Goal: Task Accomplishment & Management: Complete application form

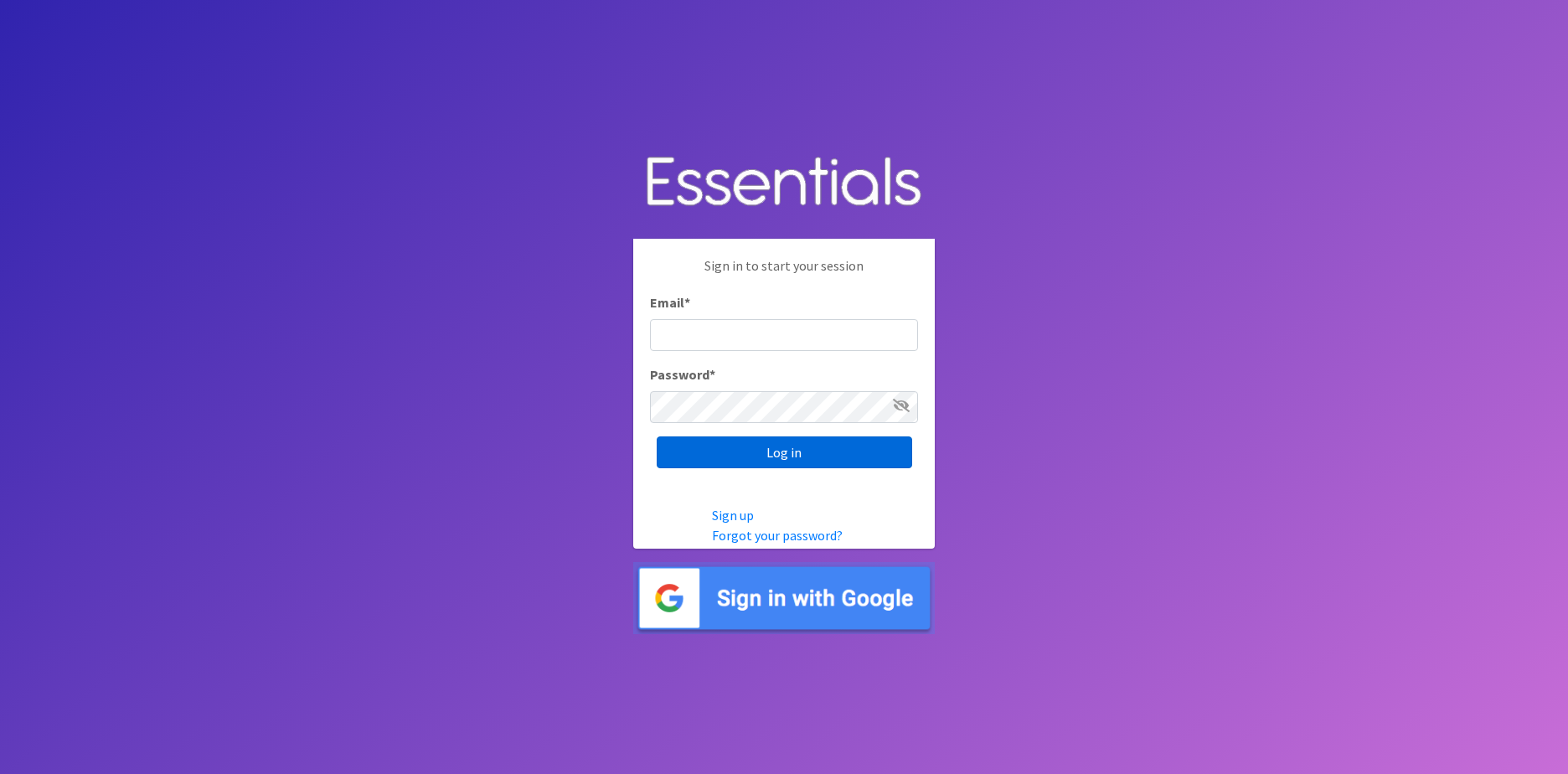
type input "[PERSON_NAME][EMAIL_ADDRESS][PERSON_NAME][DOMAIN_NAME][PERSON_NAME]"
click at [758, 457] on input "Log in" at bounding box center [785, 452] width 256 height 31
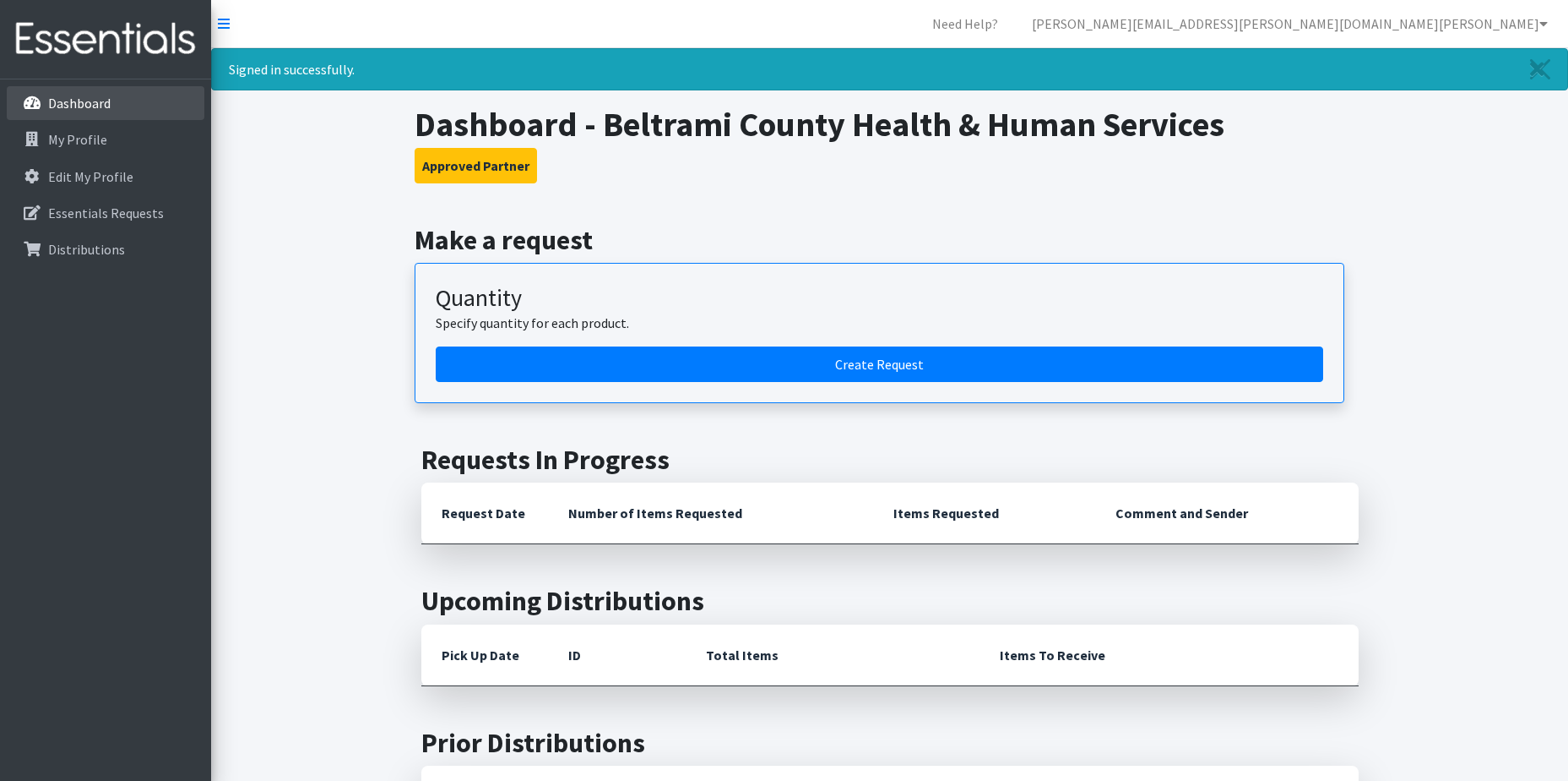
click at [109, 106] on p "Dashboard" at bounding box center [79, 102] width 62 height 17
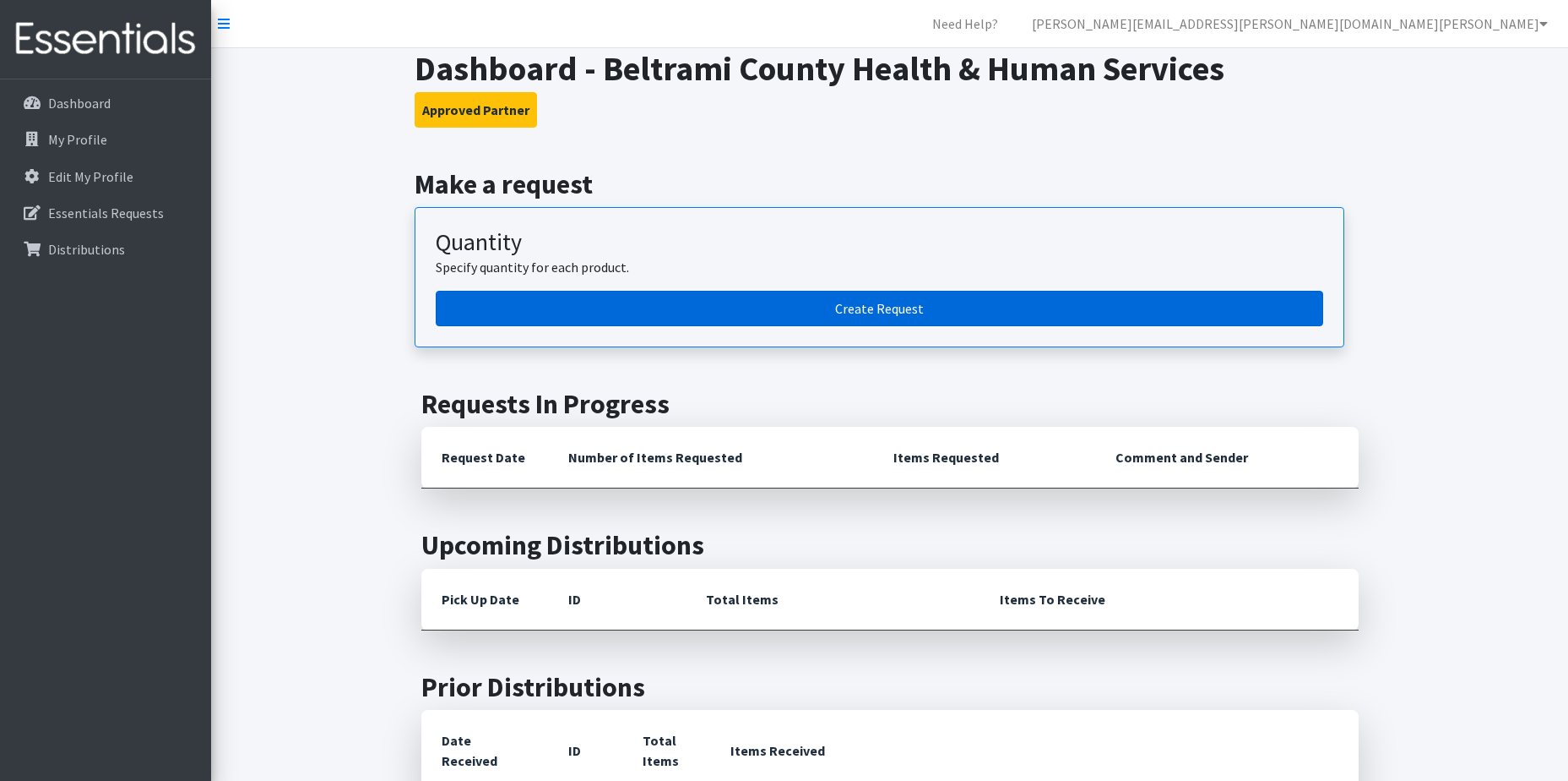
click at [838, 314] on link "Create Request" at bounding box center [879, 309] width 888 height 36
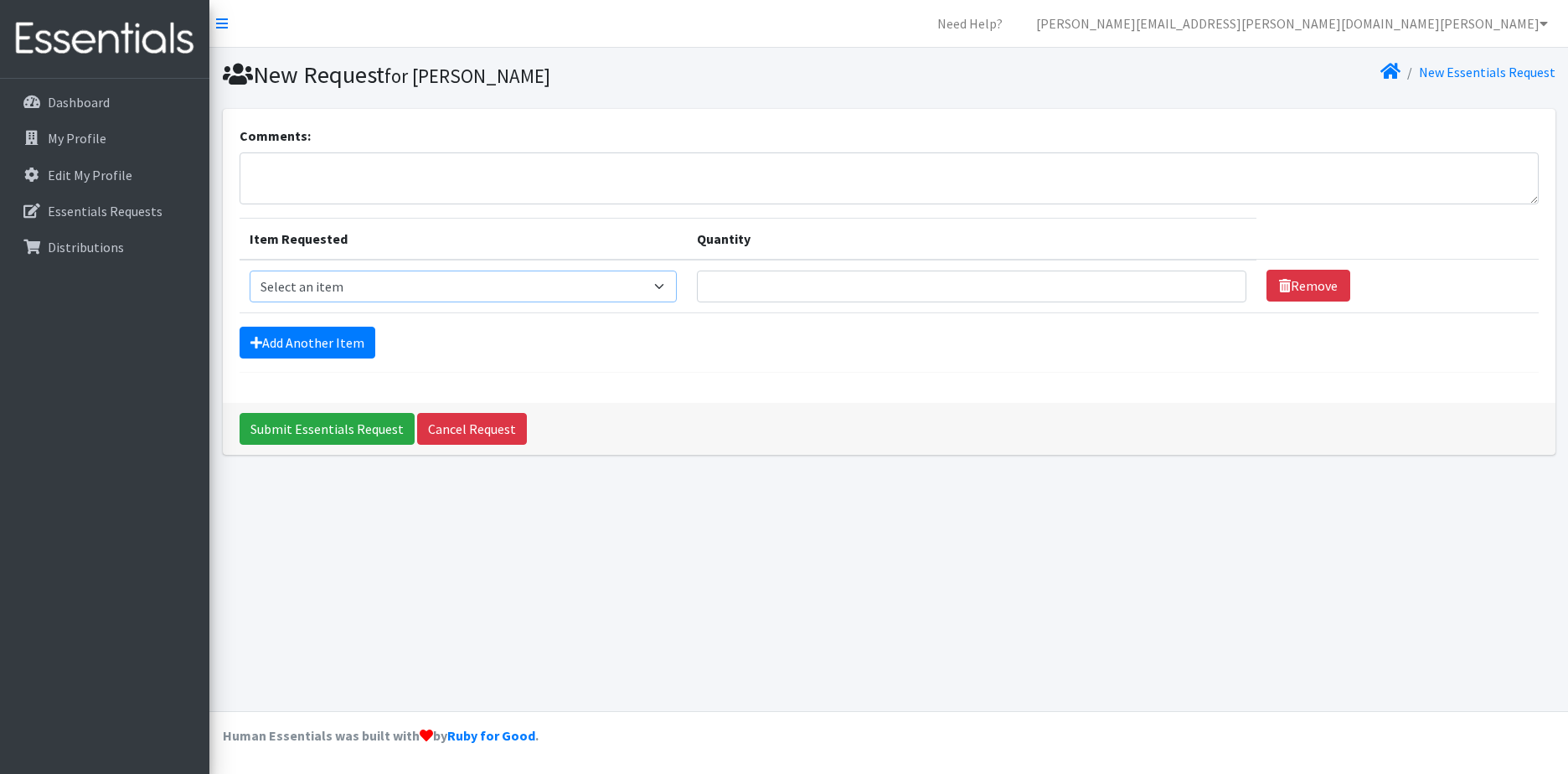
click at [397, 285] on select "Select an item Kids (Newborn) Kids (Size 1) Kids (Size 2) Kids (Size 3) Kids (S…" at bounding box center [463, 286] width 427 height 31
click at [895, 526] on div "New Request for Krista Boyer New Essentials Request Comments: Item Requested Qu…" at bounding box center [888, 380] width 1358 height 663
click at [376, 274] on select "Select an item Kids (Newborn) Kids (Size 1) Kids (Size 2) Kids (Size 3) Kids (S…" at bounding box center [463, 286] width 427 height 31
select select "11351"
click at [250, 270] on select "Select an item Kids (Newborn) Kids (Size 1) Kids (Size 2) Kids (Size 3) Kids (S…" at bounding box center [463, 286] width 427 height 31
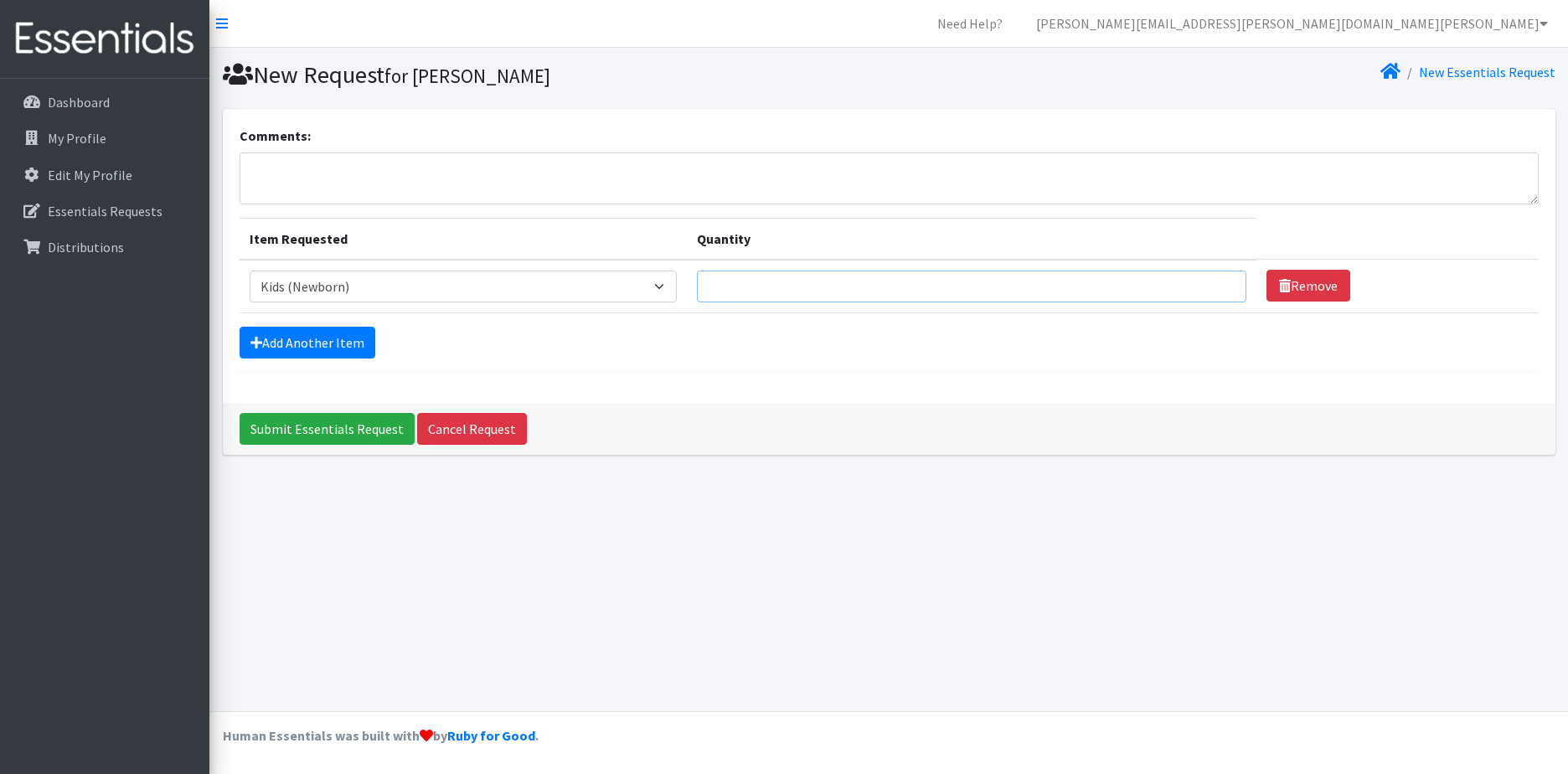
click at [771, 285] on input "Quantity" at bounding box center [971, 286] width 550 height 31
type input "2000"
click at [304, 346] on link "Add Another Item" at bounding box center [308, 342] width 136 height 31
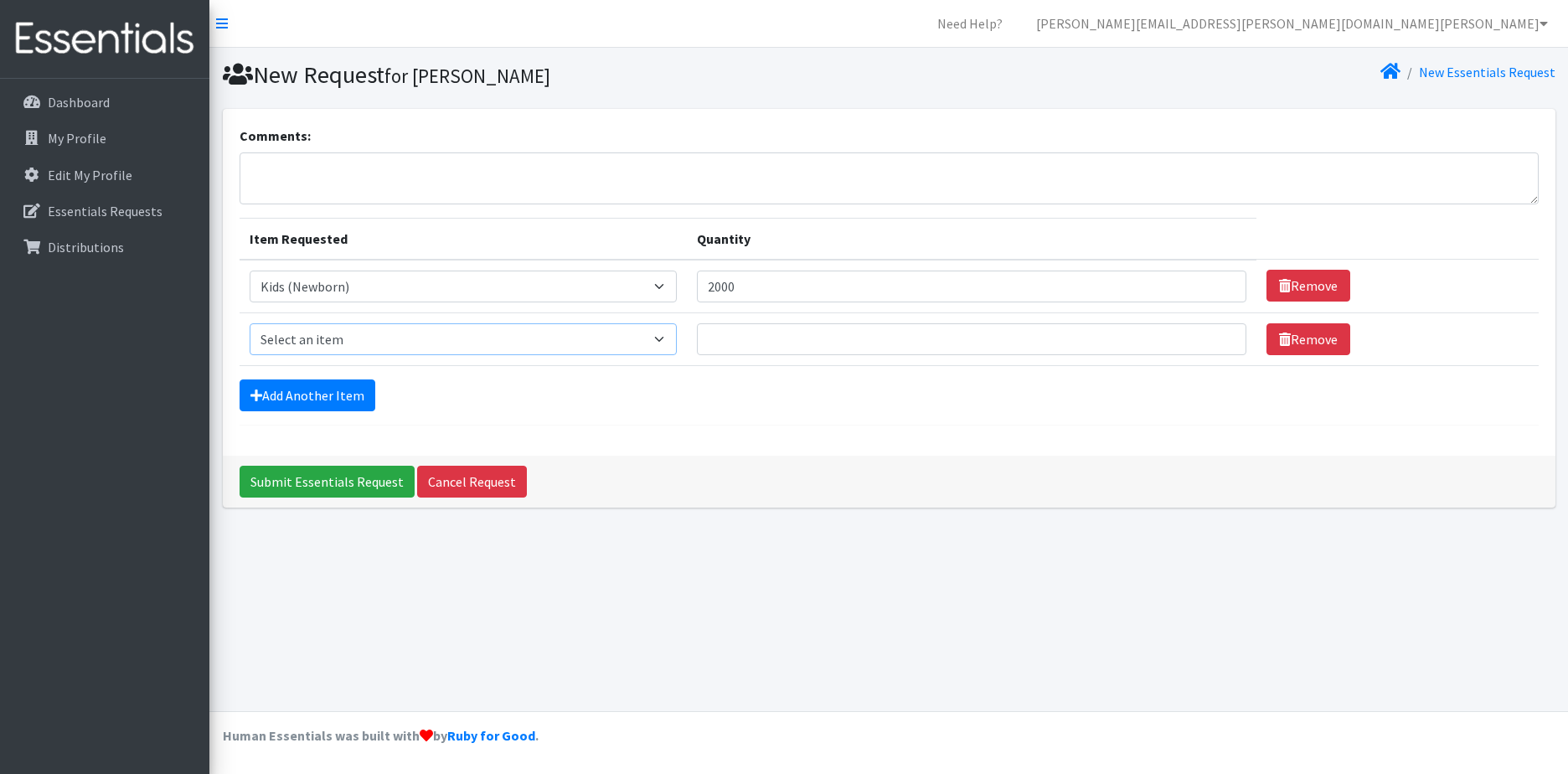
click at [667, 350] on select "Select an item Kids (Newborn) Kids (Size 1) Kids (Size 2) Kids (Size 3) Kids (S…" at bounding box center [463, 339] width 427 height 31
select select "11351"
click at [250, 324] on select "Select an item Kids (Newborn) Kids (Size 1) Kids (Size 2) Kids (Size 3) Kids (S…" at bounding box center [463, 339] width 427 height 31
click at [764, 337] on input "Quantity" at bounding box center [971, 339] width 550 height 31
type input "2200"
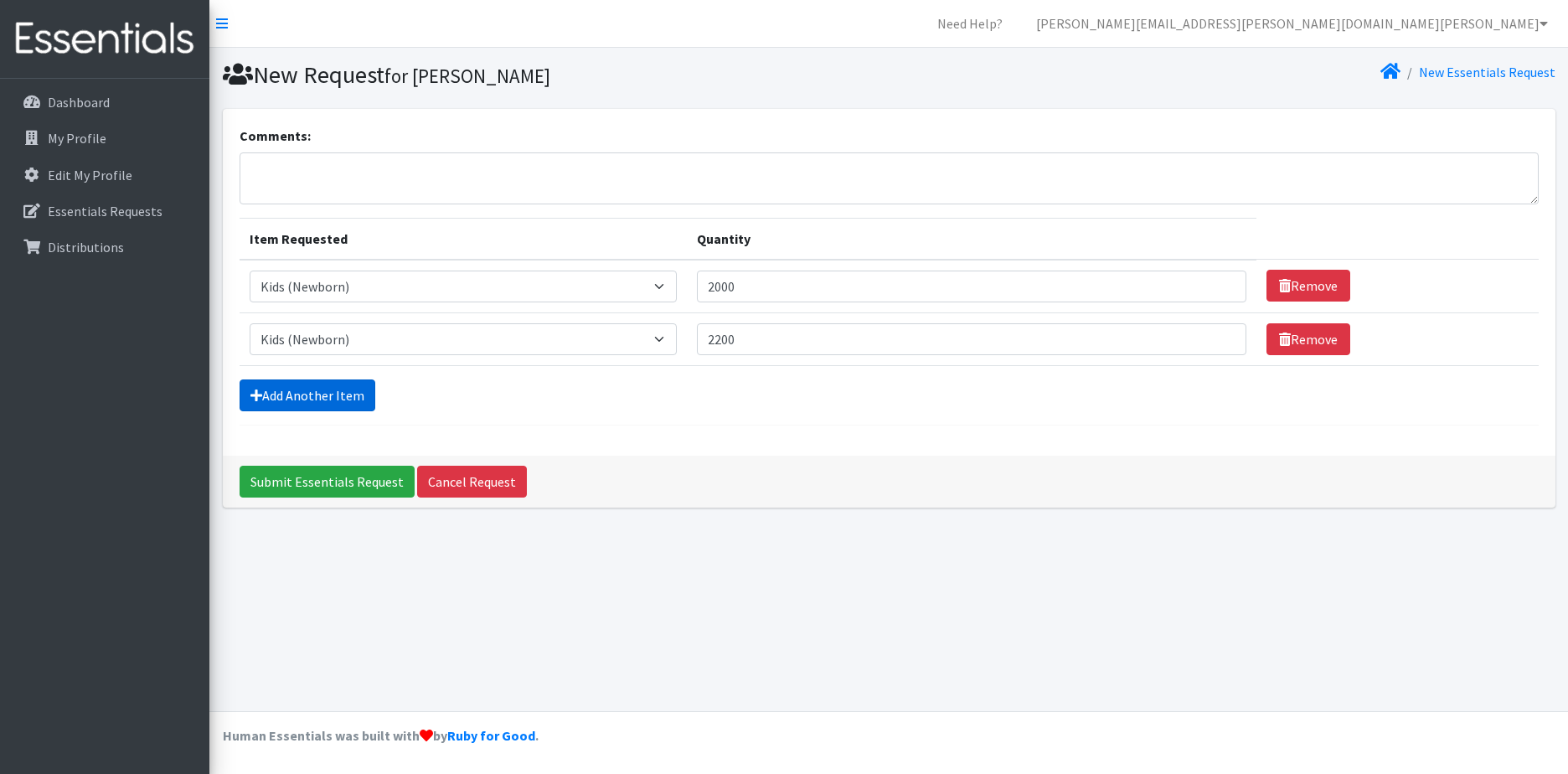
click at [293, 392] on link "Add Another Item" at bounding box center [308, 395] width 136 height 31
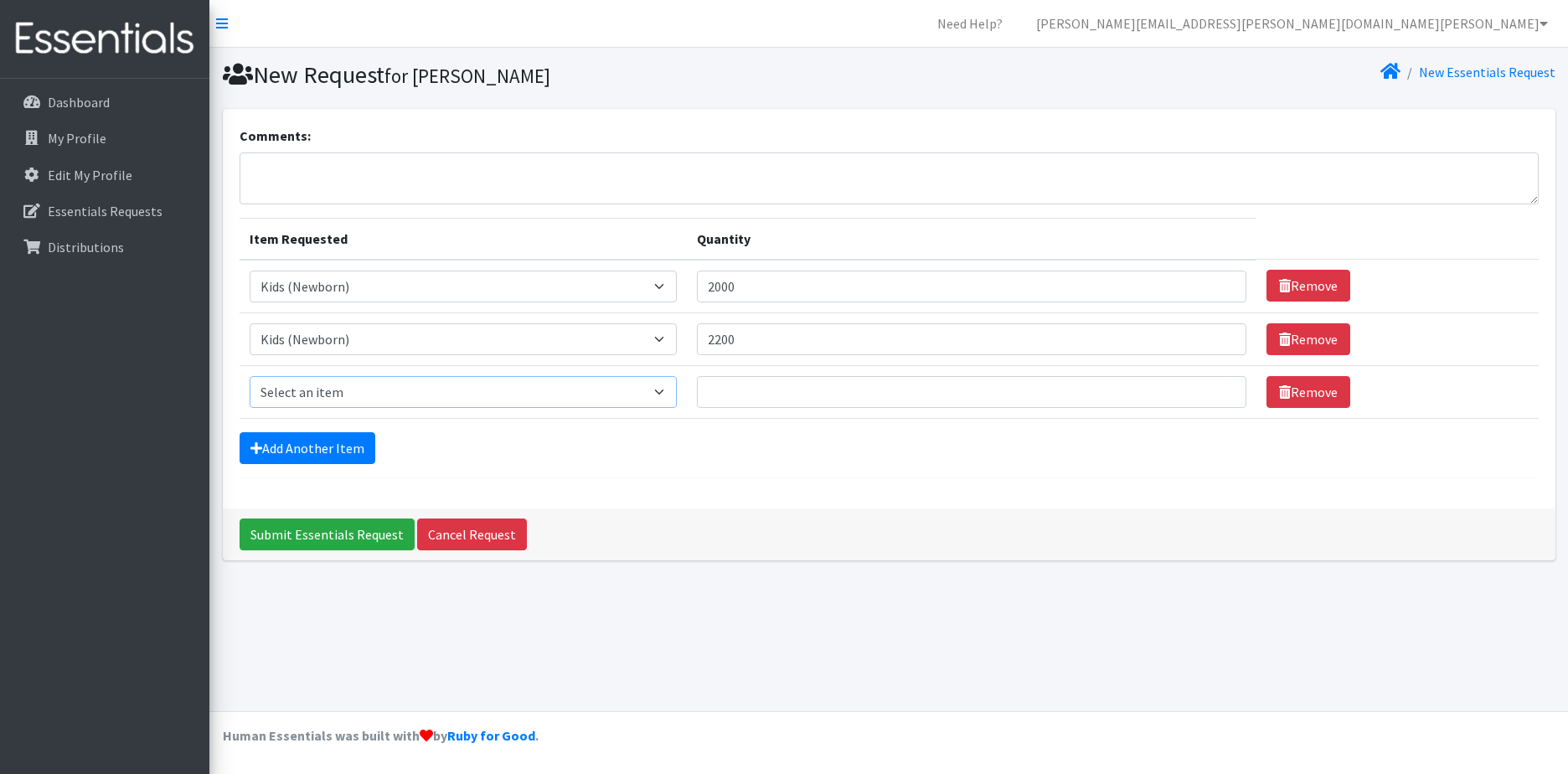
click at [328, 387] on select "Select an item Kids (Newborn) Kids (Size 1) Kids (Size 2) Kids (Size 3) Kids (S…" at bounding box center [463, 391] width 427 height 31
click at [380, 343] on select "Select an item Kids (Newborn) Kids (Size 1) Kids (Size 2) Kids (Size 3) Kids (S…" at bounding box center [463, 339] width 427 height 31
select select "11350"
click at [250, 324] on select "Select an item Kids (Newborn) Kids (Size 1) Kids (Size 2) Kids (Size 3) Kids (S…" at bounding box center [463, 339] width 427 height 31
click at [494, 388] on select "Select an item Kids (Newborn) Kids (Size 1) Kids (Size 2) Kids (Size 3) Kids (S…" at bounding box center [463, 391] width 427 height 31
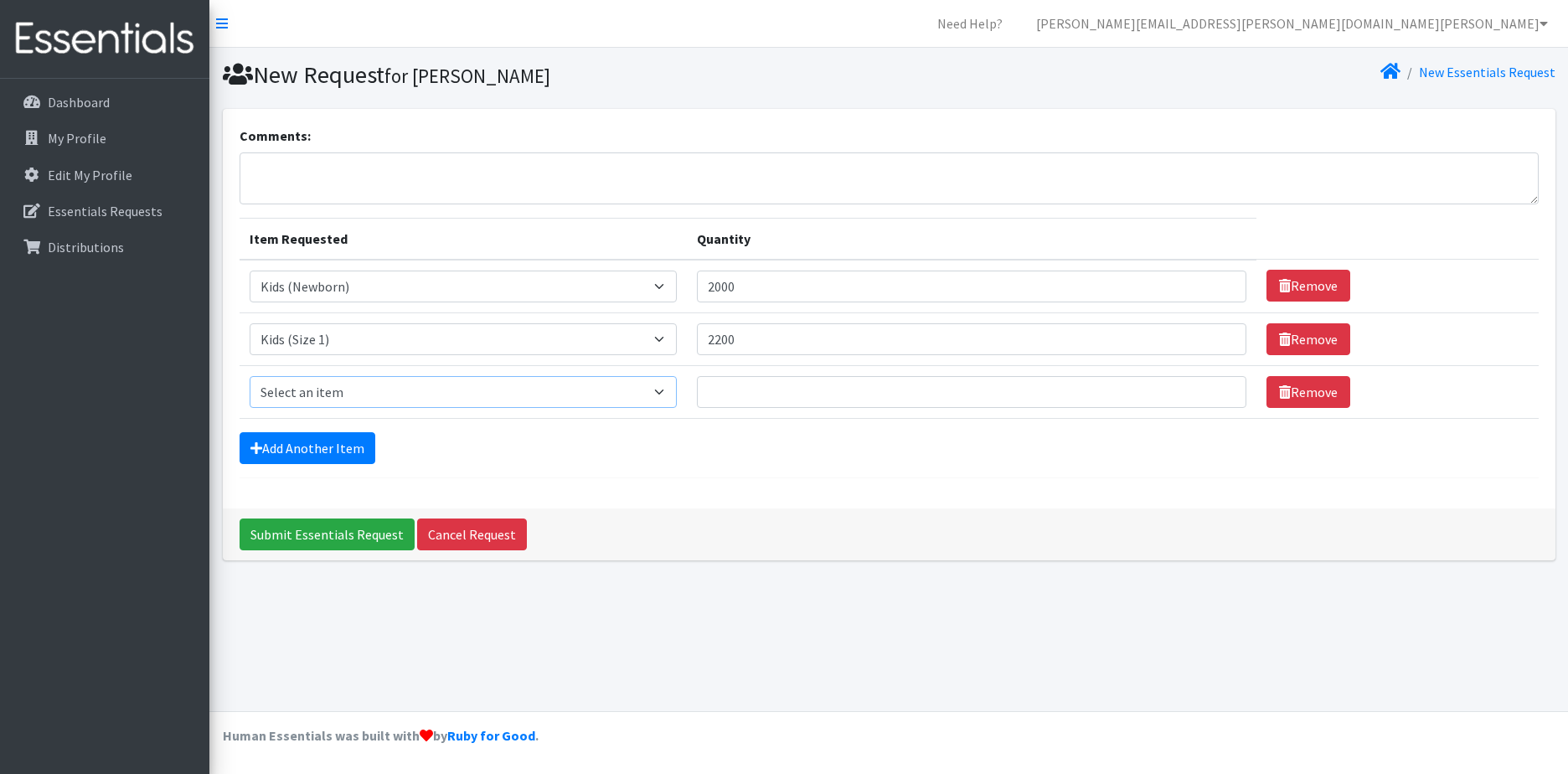
select select "11348"
click at [250, 376] on select "Select an item Kids (Newborn) Kids (Size 1) Kids (Size 2) Kids (Size 3) Kids (S…" at bounding box center [463, 391] width 427 height 31
click at [787, 392] on input "Quantity" at bounding box center [971, 391] width 550 height 31
type input "1600"
click at [317, 443] on link "Add Another Item" at bounding box center [308, 447] width 136 height 31
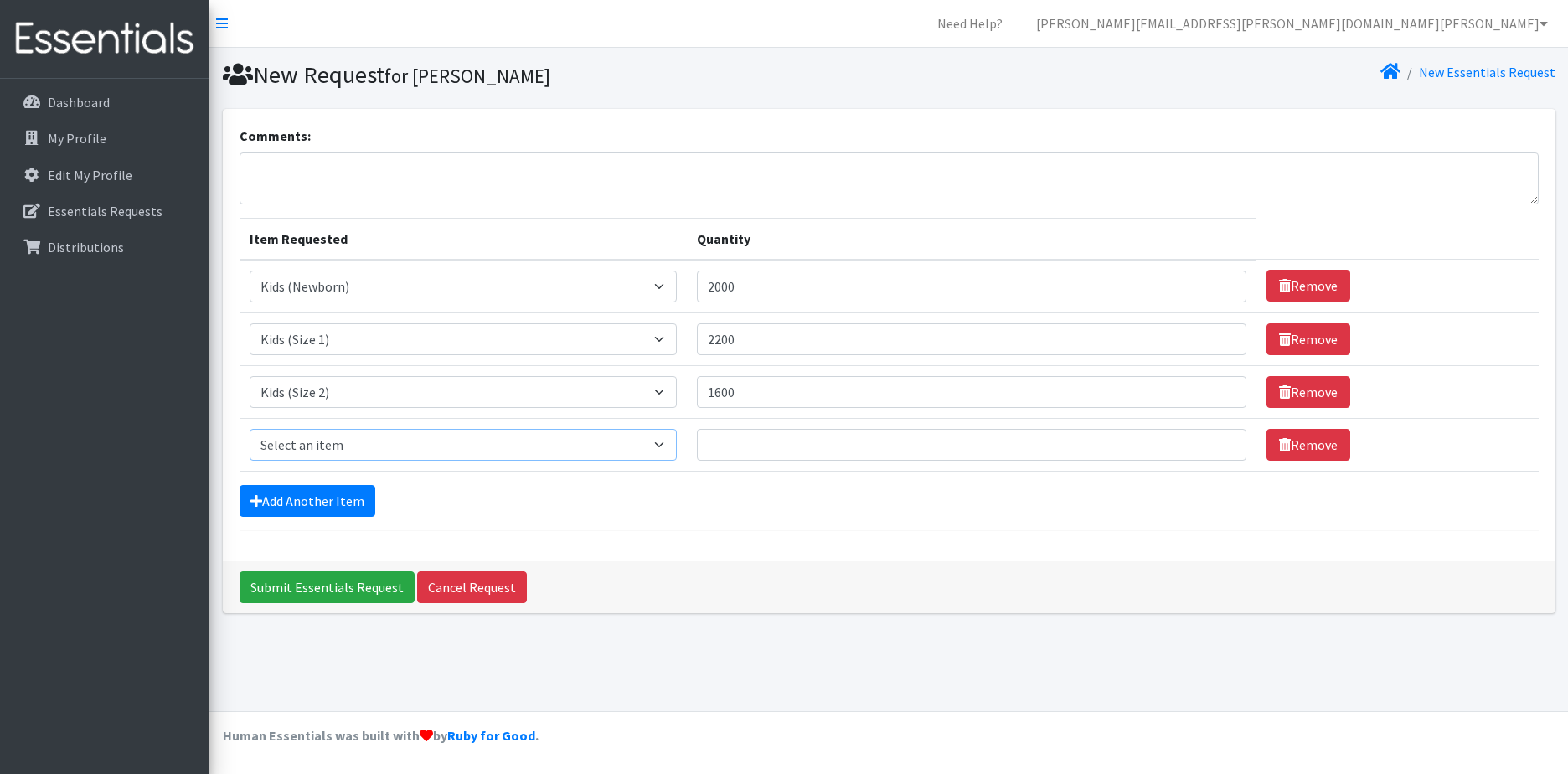
click at [331, 434] on select "Select an item Kids (Newborn) Kids (Size 1) Kids (Size 2) Kids (Size 3) Kids (S…" at bounding box center [463, 445] width 427 height 31
select select "11361"
click at [250, 429] on select "Select an item Kids (Newborn) Kids (Size 1) Kids (Size 2) Kids (Size 3) Kids (S…" at bounding box center [463, 445] width 427 height 31
click at [816, 454] on input "Quantity" at bounding box center [971, 445] width 550 height 31
type input "2000"
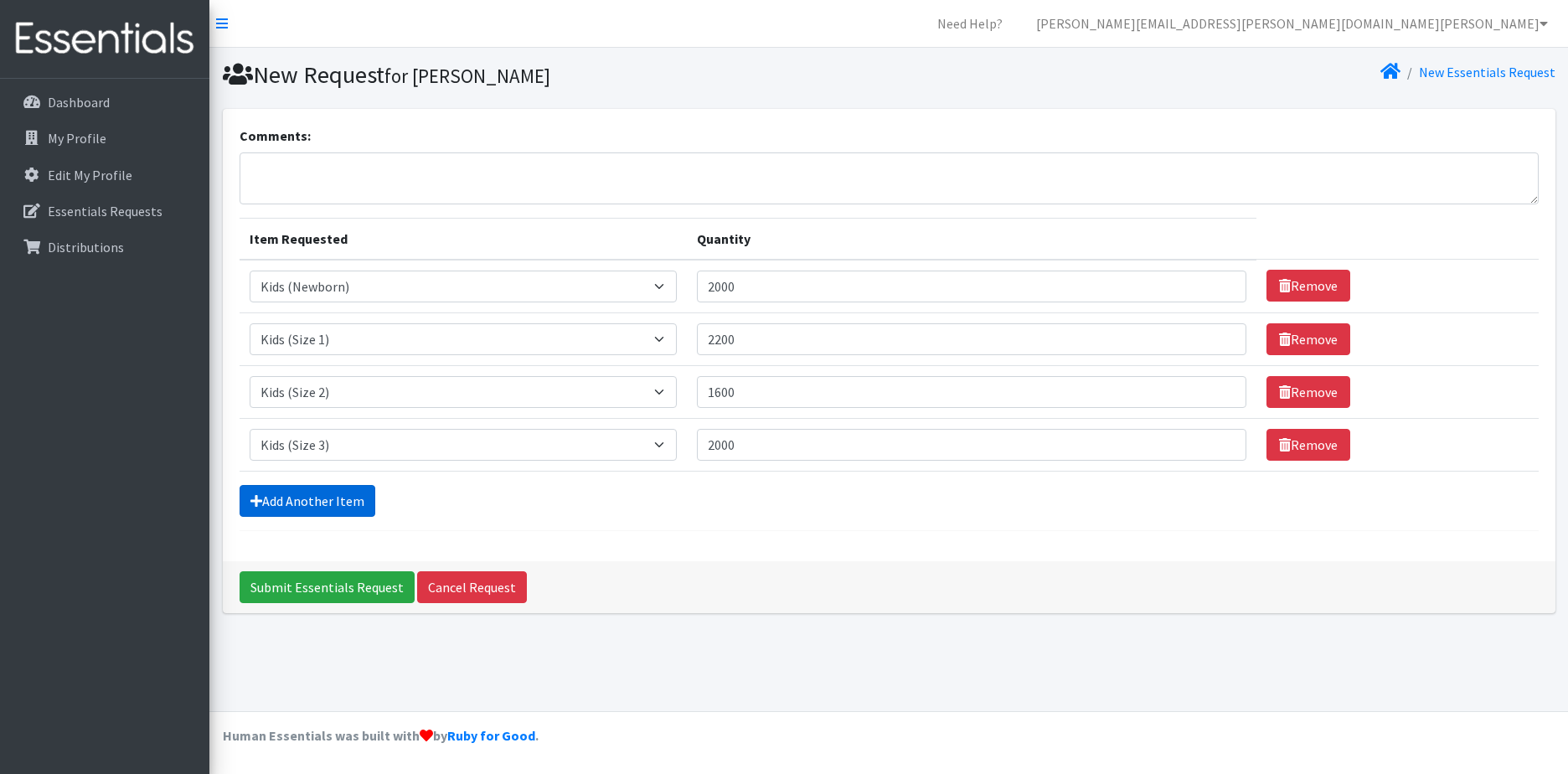
click at [276, 500] on link "Add Another Item" at bounding box center [308, 501] width 136 height 31
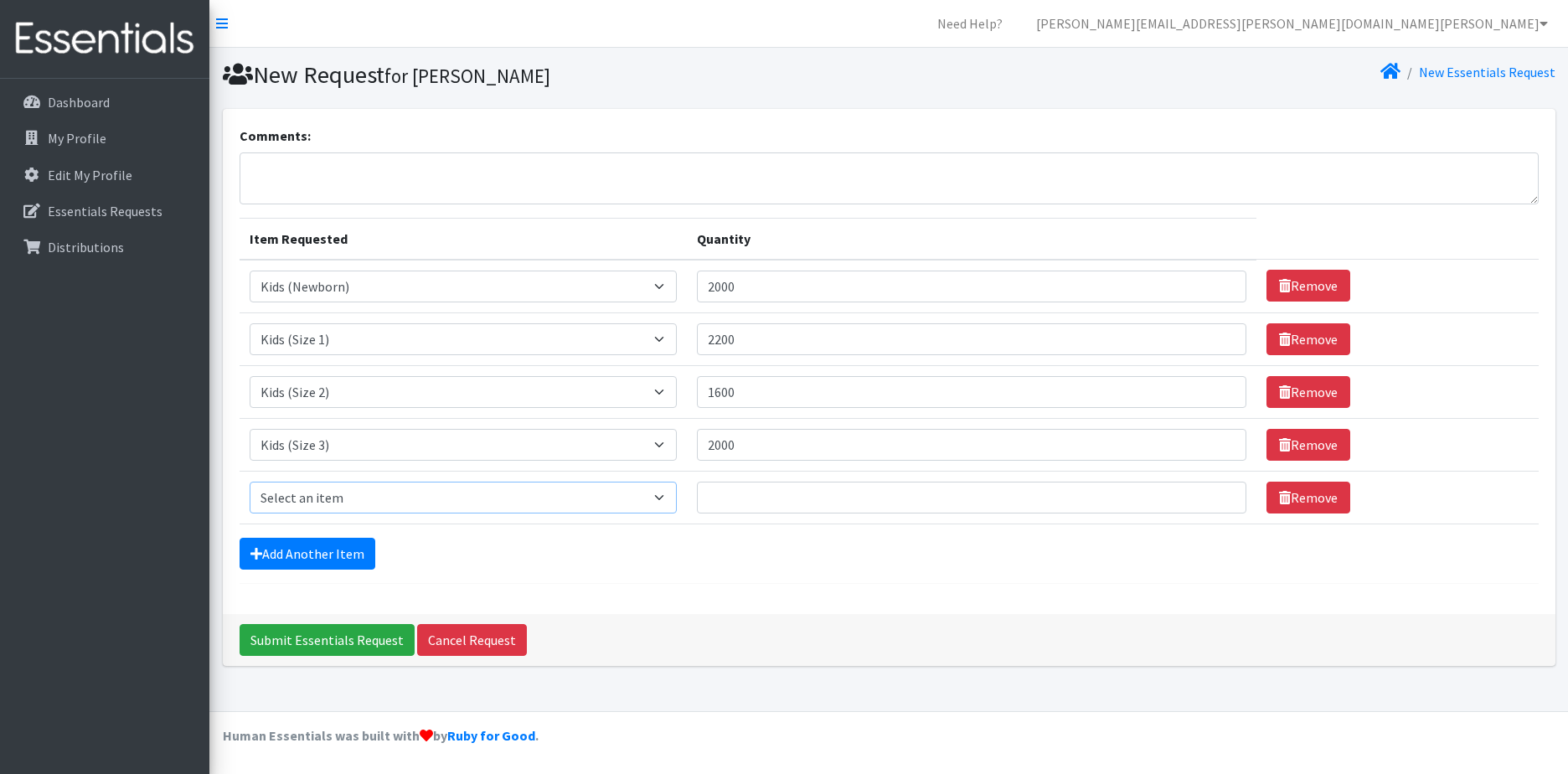
click at [293, 492] on select "Select an item Kids (Newborn) Kids (Size 1) Kids (Size 2) Kids (Size 3) Kids (S…" at bounding box center [463, 498] width 427 height 31
select select "11349"
click at [250, 482] on select "Select an item Kids (Newborn) Kids (Size 1) Kids (Size 2) Kids (Size 3) Kids (S…" at bounding box center [463, 498] width 427 height 31
click at [804, 510] on input "Quantity" at bounding box center [971, 498] width 550 height 31
type input "3000"
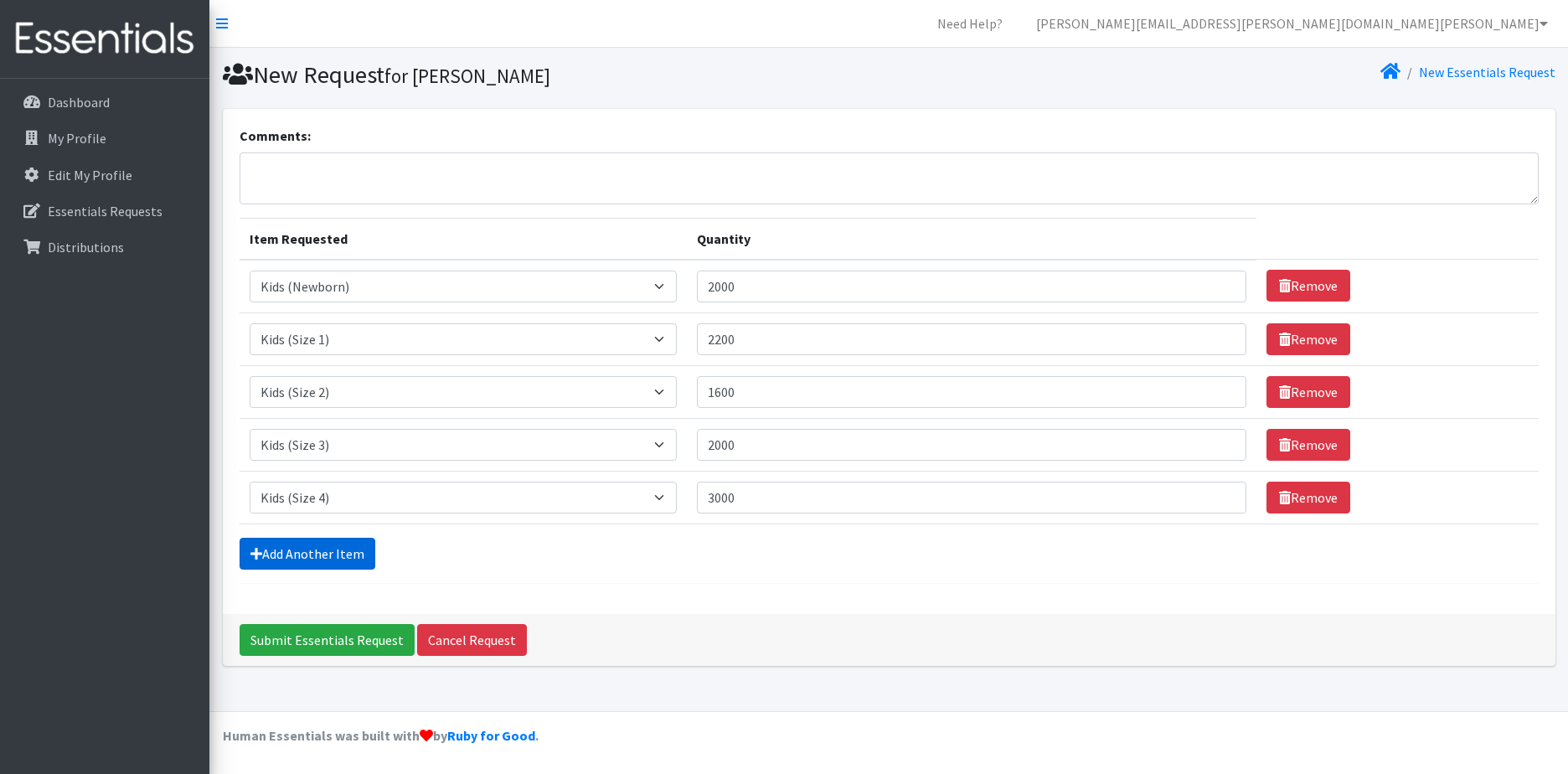
click at [351, 556] on link "Add Another Item" at bounding box center [308, 554] width 136 height 31
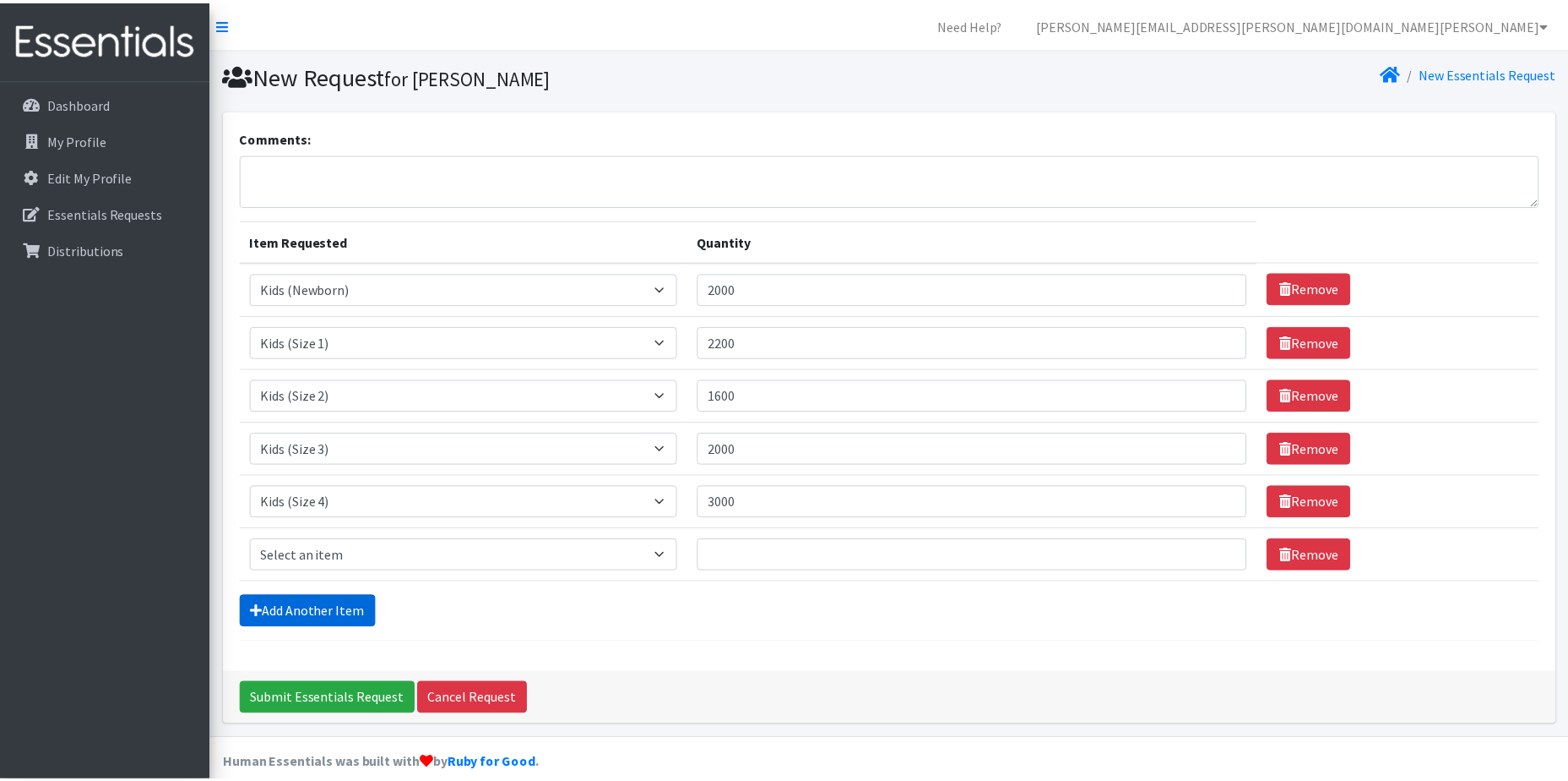
scroll to position [21, 0]
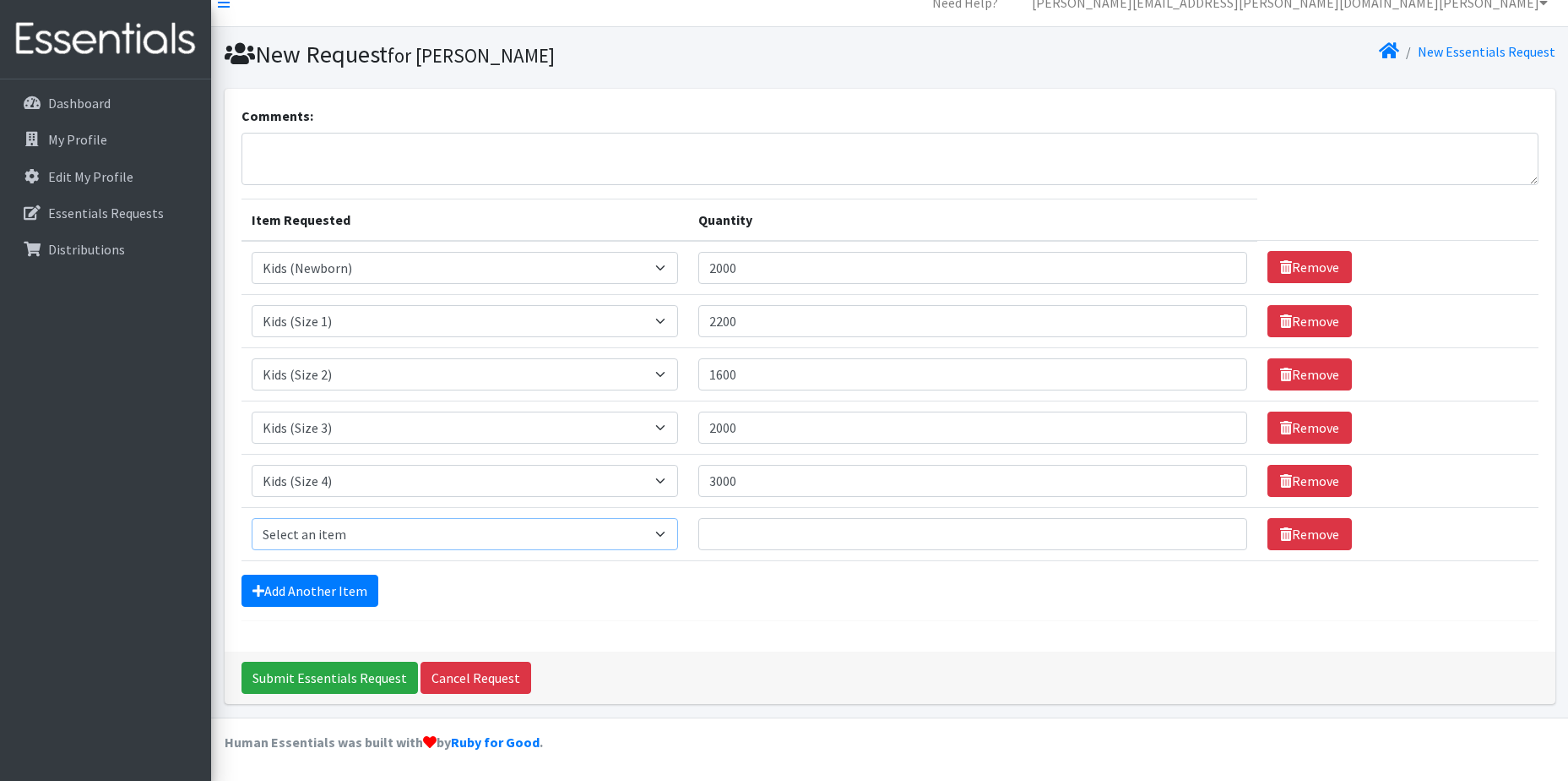
click at [374, 532] on select "Select an item Kids (Newborn) Kids (Size 1) Kids (Size 2) Kids (Size 3) Kids (S…" at bounding box center [465, 534] width 426 height 32
select select "11322"
click at [252, 518] on select "Select an item Kids (Newborn) Kids (Size 1) Kids (Size 2) Kids (Size 3) Kids (S…" at bounding box center [465, 534] width 426 height 32
click at [775, 534] on input "Quantity" at bounding box center [972, 534] width 548 height 32
type input "2800"
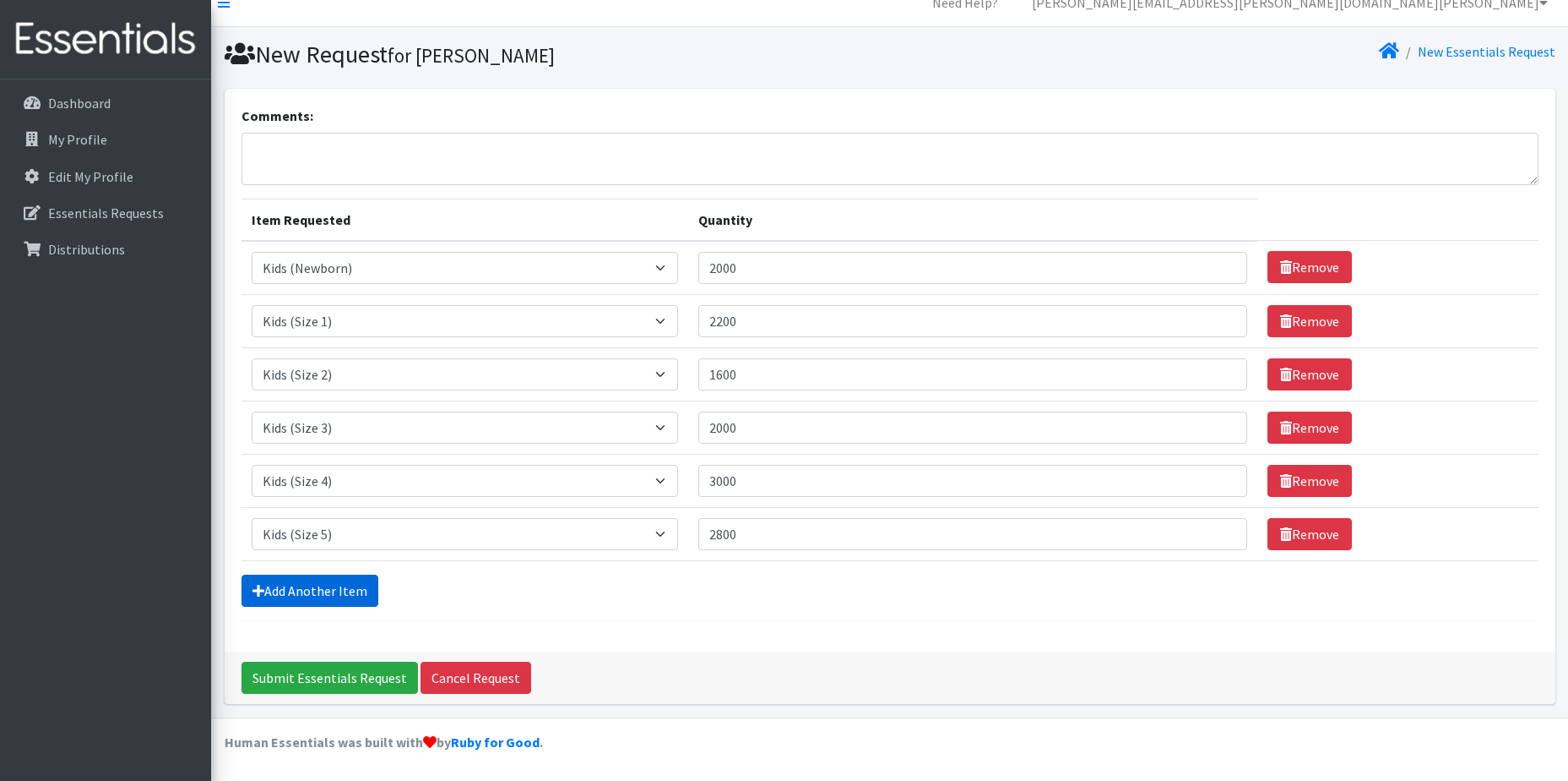
click at [337, 603] on link "Add Another Item" at bounding box center [310, 590] width 137 height 32
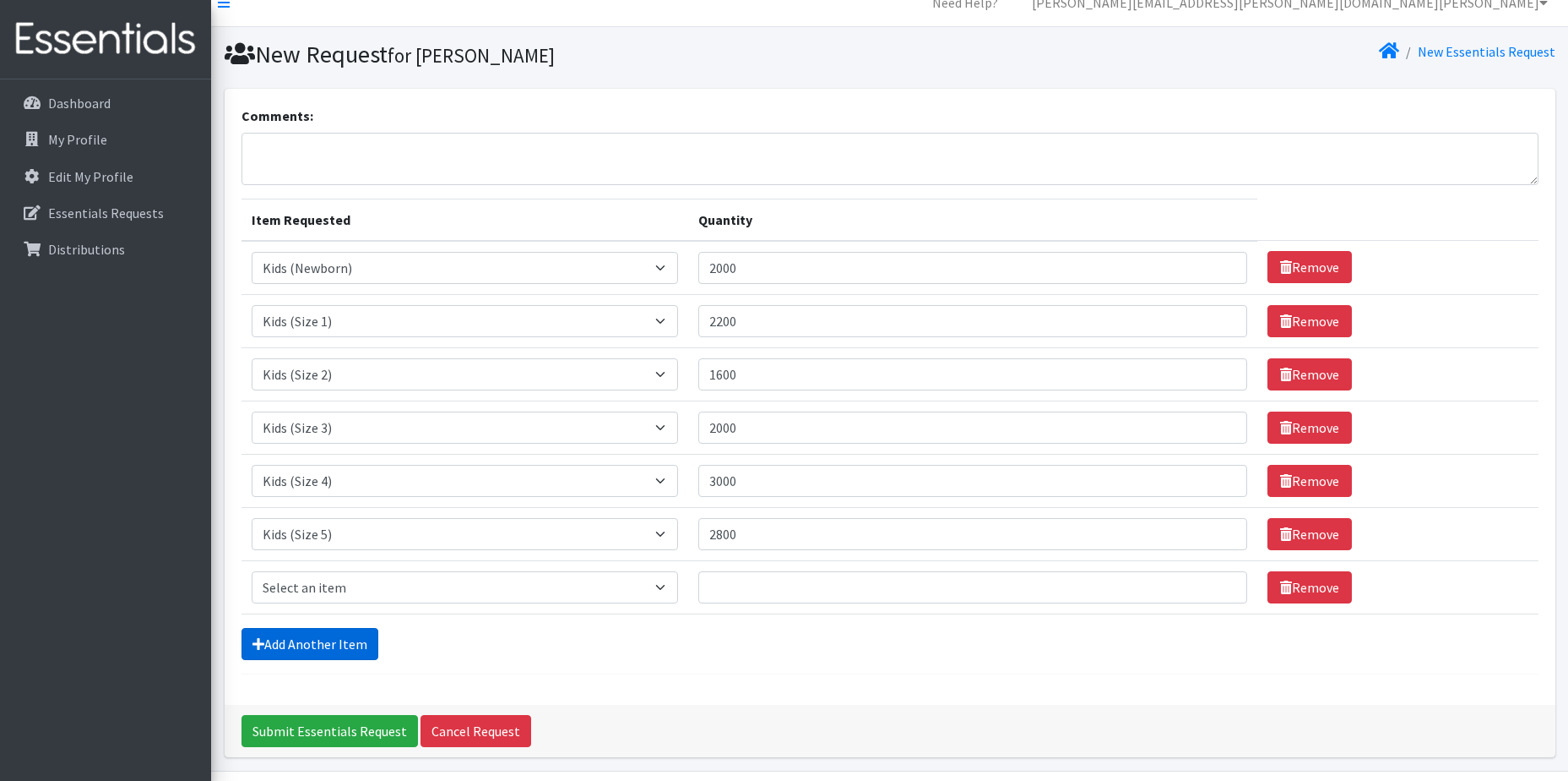
scroll to position [74, 0]
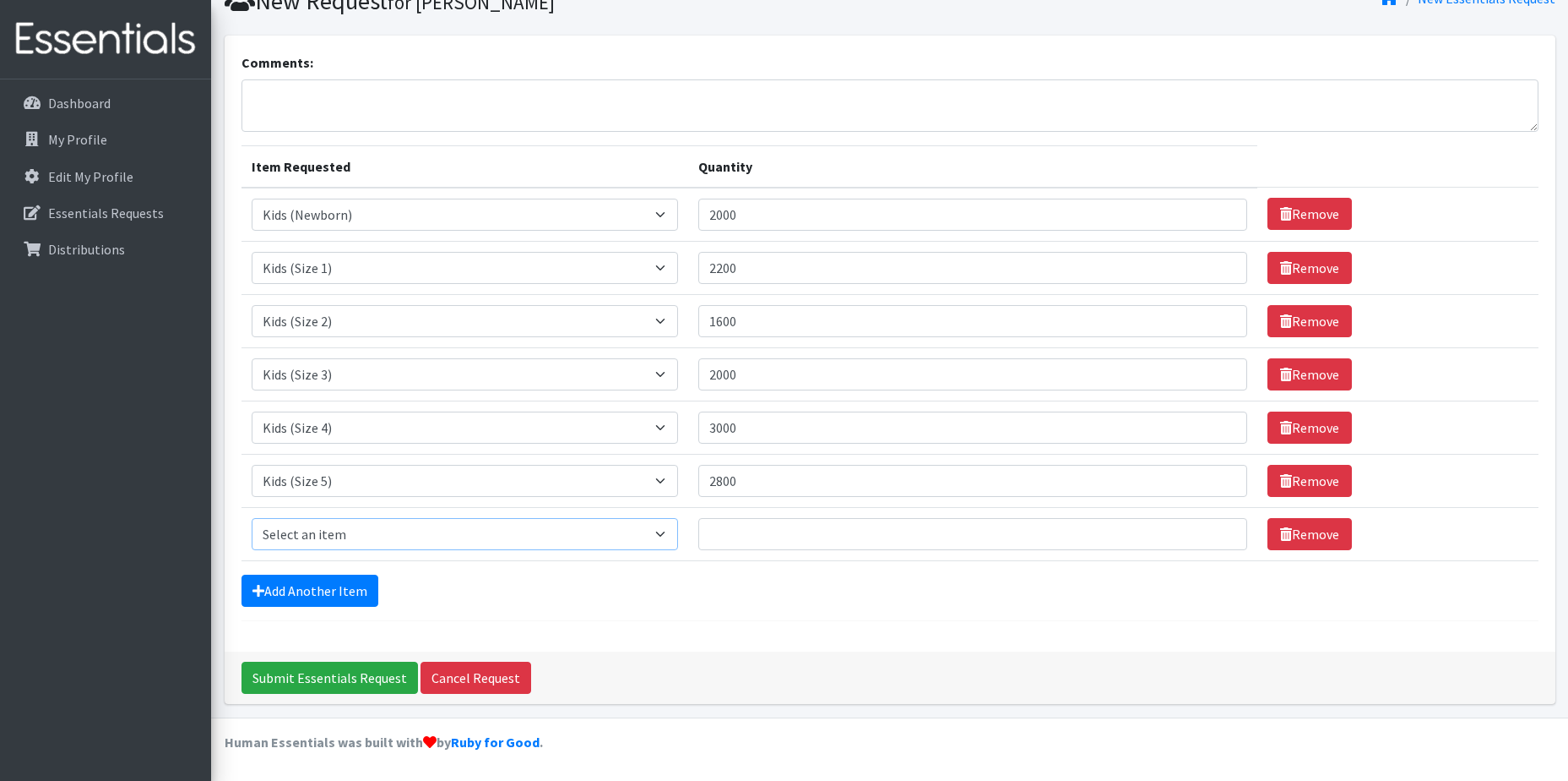
click at [350, 528] on select "Select an item Kids (Newborn) Kids (Size 1) Kids (Size 2) Kids (Size 3) Kids (S…" at bounding box center [465, 534] width 426 height 32
select select "11346"
click at [252, 518] on select "Select an item Kids (Newborn) Kids (Size 1) Kids (Size 2) Kids (Size 3) Kids (S…" at bounding box center [465, 534] width 426 height 32
click at [799, 545] on input "Quantity" at bounding box center [972, 534] width 548 height 32
type input "3200"
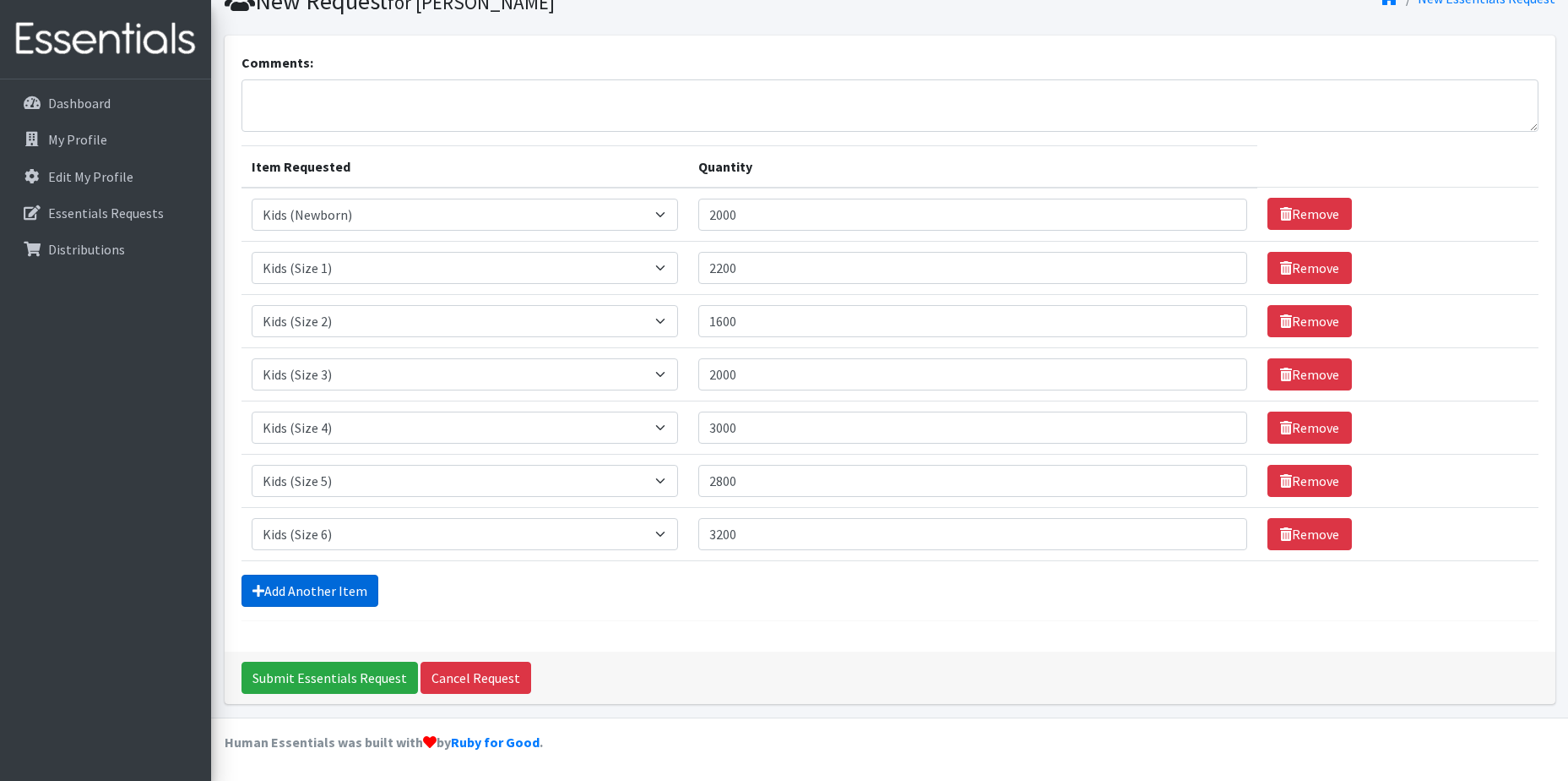
click at [338, 593] on link "Add Another Item" at bounding box center [310, 590] width 137 height 32
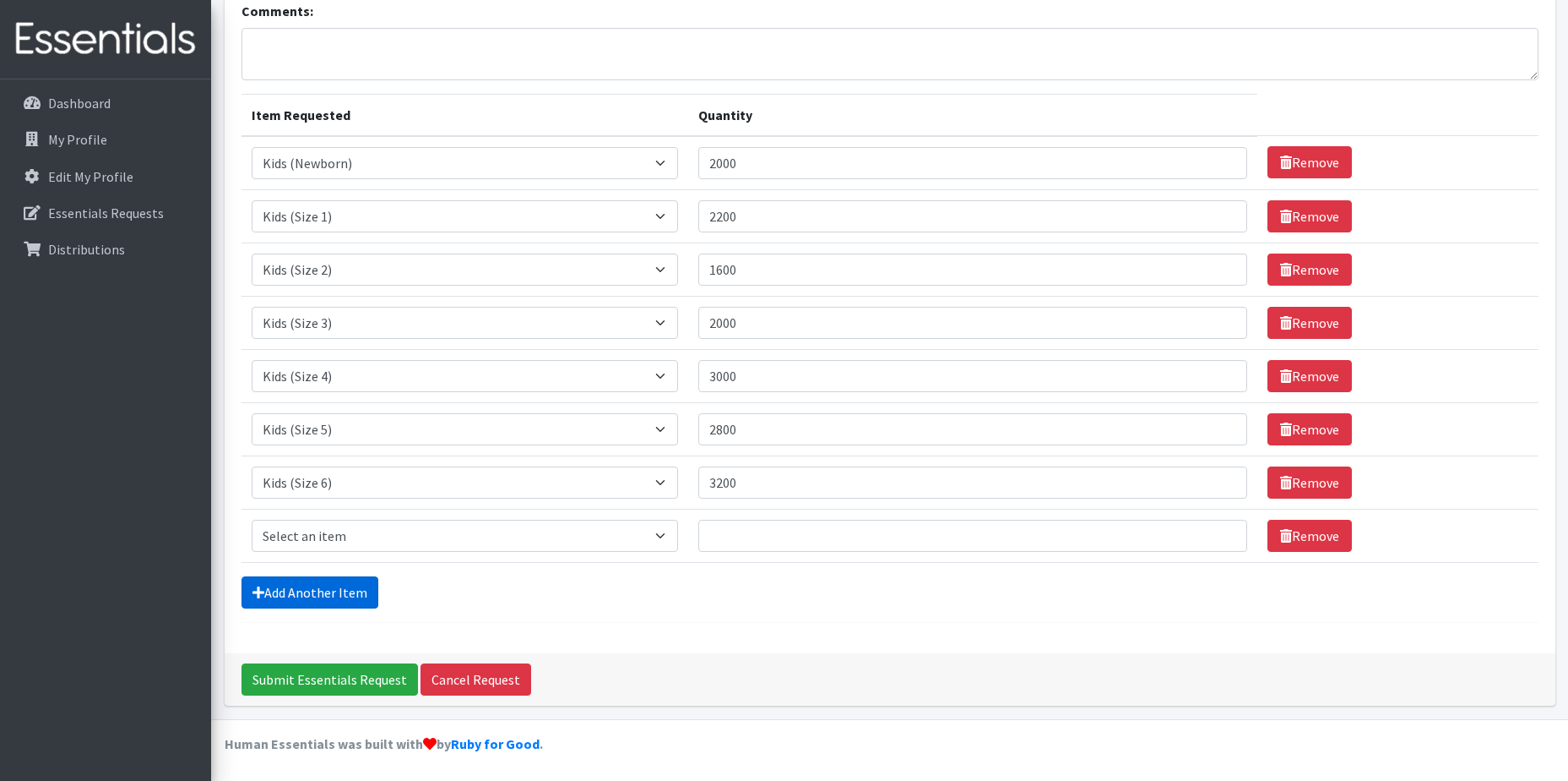
scroll to position [128, 0]
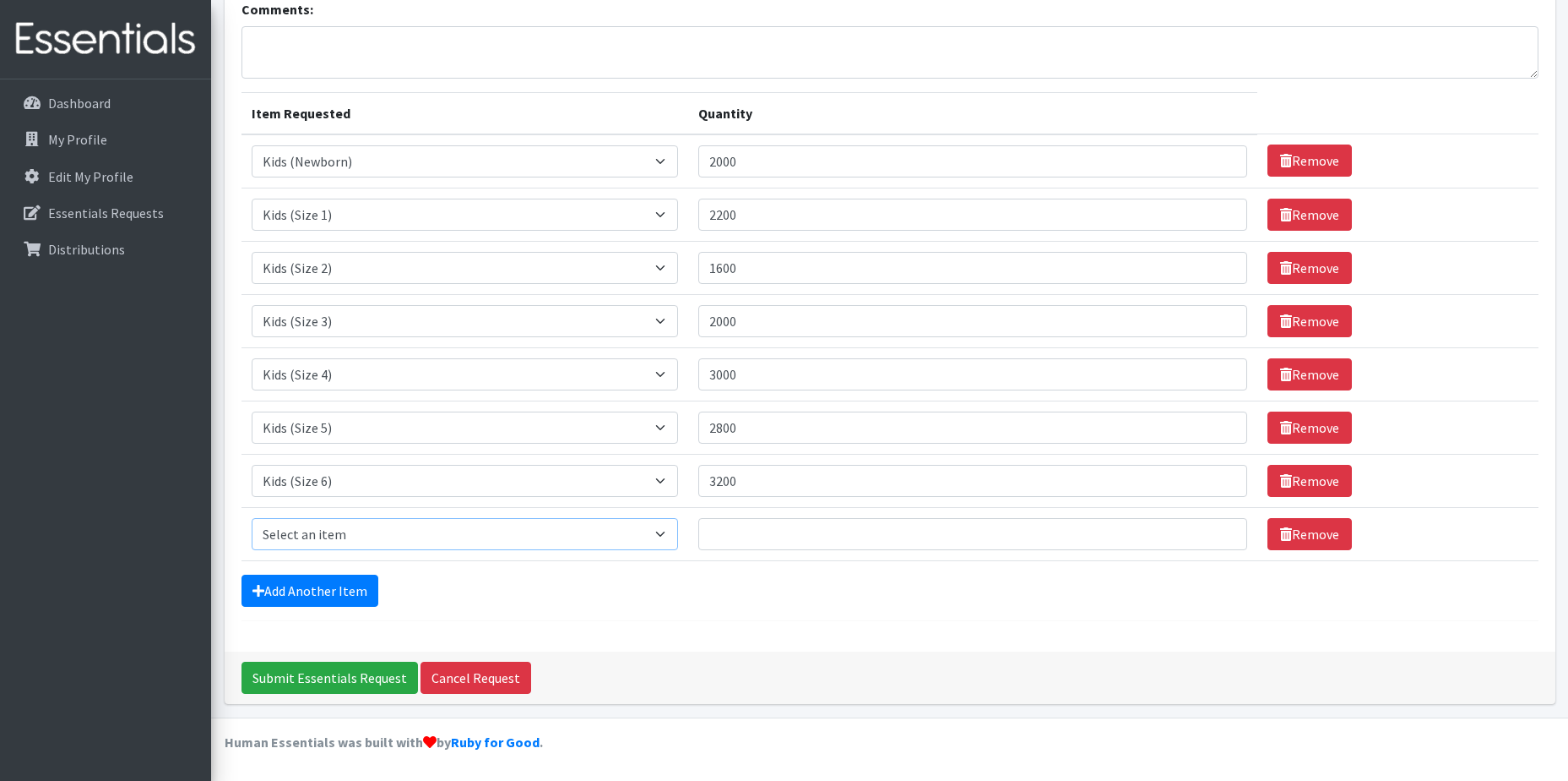
click at [361, 534] on select "Select an item Kids (Newborn) Kids (Size 1) Kids (Size 2) Kids (Size 3) Kids (S…" at bounding box center [465, 534] width 426 height 32
select select "14461"
click at [252, 518] on select "Select an item Kids (Newborn) Kids (Size 1) Kids (Size 2) Kids (Size 3) Kids (S…" at bounding box center [465, 534] width 426 height 32
click at [737, 524] on input "Quantity" at bounding box center [972, 534] width 548 height 32
type input "3800"
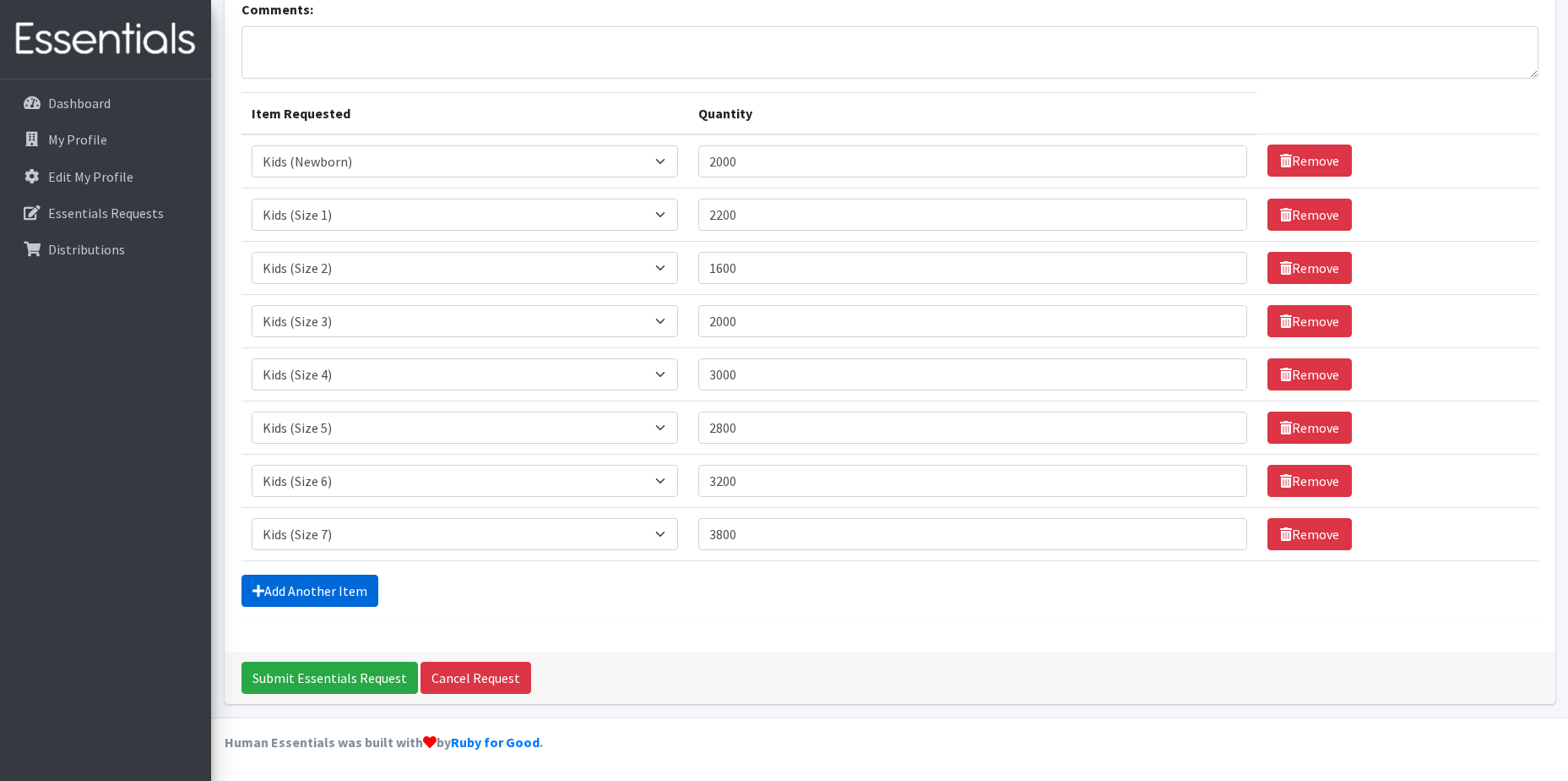
click at [337, 586] on link "Add Another Item" at bounding box center [310, 590] width 137 height 32
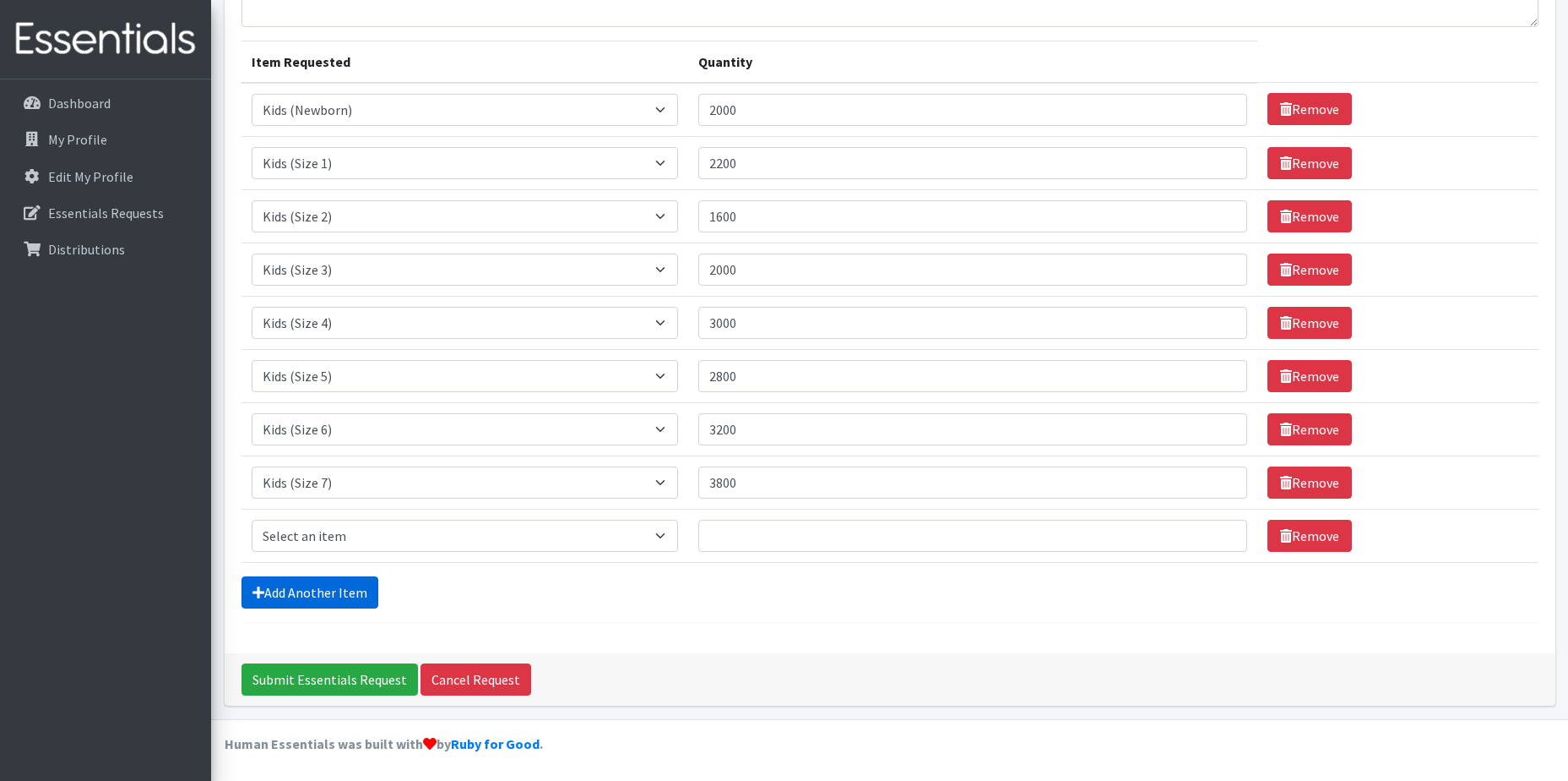
scroll to position [181, 0]
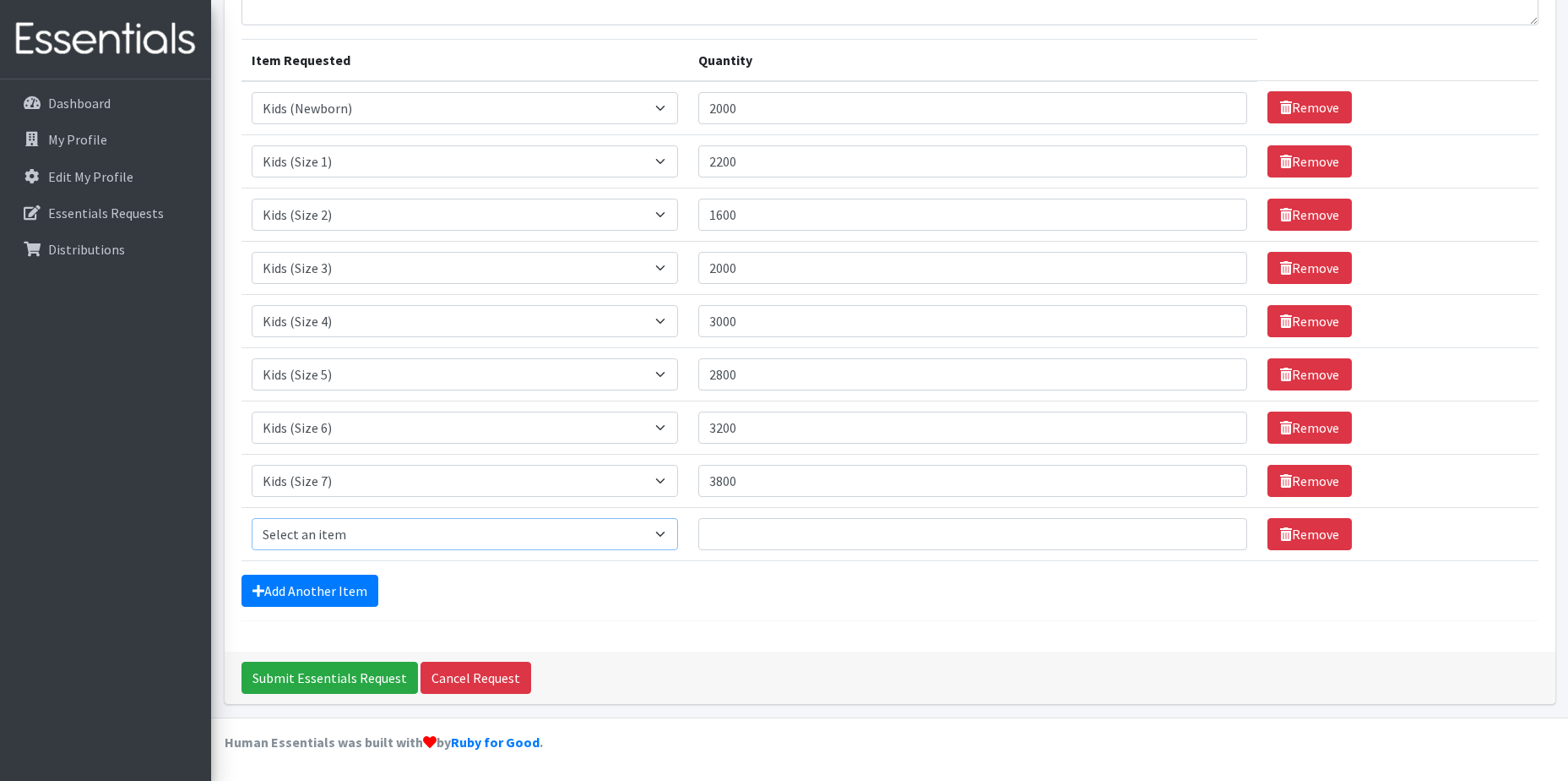
click at [388, 519] on select "Select an item Kids (Newborn) Kids (Size 1) Kids (Size 2) Kids (Size 3) Kids (S…" at bounding box center [465, 534] width 426 height 32
select select "11344"
click at [252, 518] on select "Select an item Kids (Newborn) Kids (Size 1) Kids (Size 2) Kids (Size 3) Kids (S…" at bounding box center [465, 534] width 426 height 32
click at [748, 547] on input "Quantity" at bounding box center [972, 534] width 548 height 32
type input "1088"
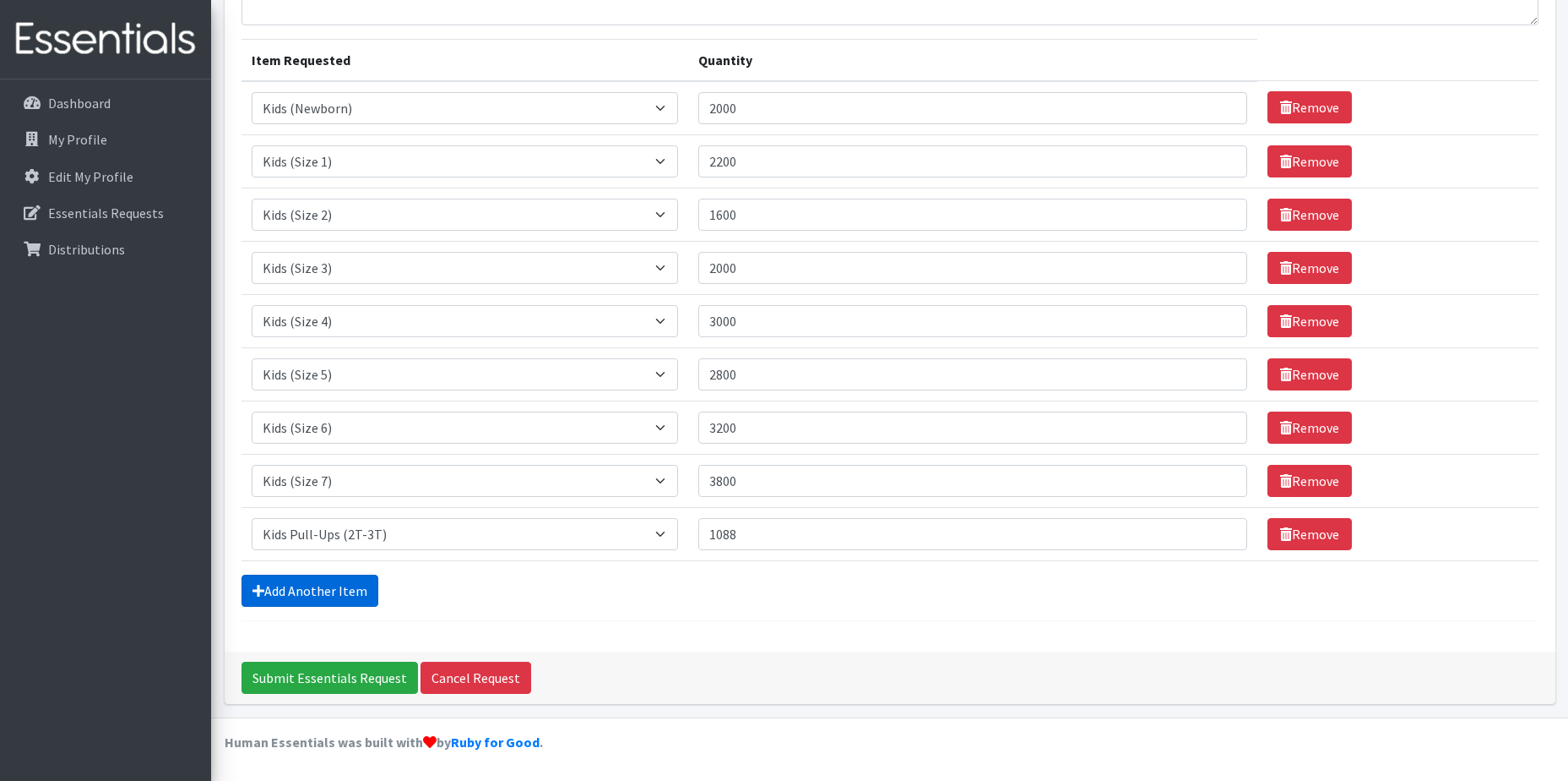
click at [349, 595] on link "Add Another Item" at bounding box center [310, 590] width 137 height 32
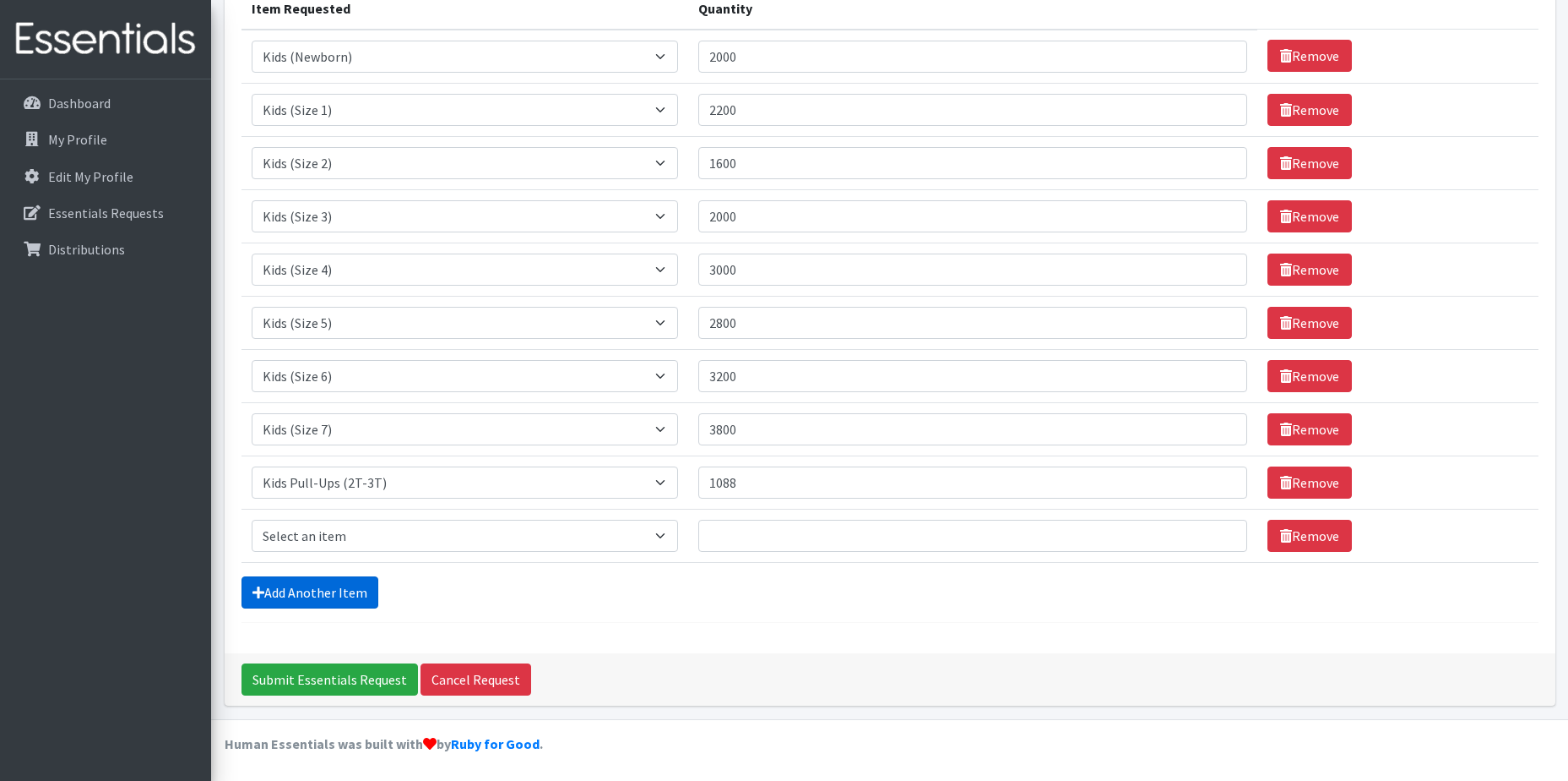
scroll to position [234, 0]
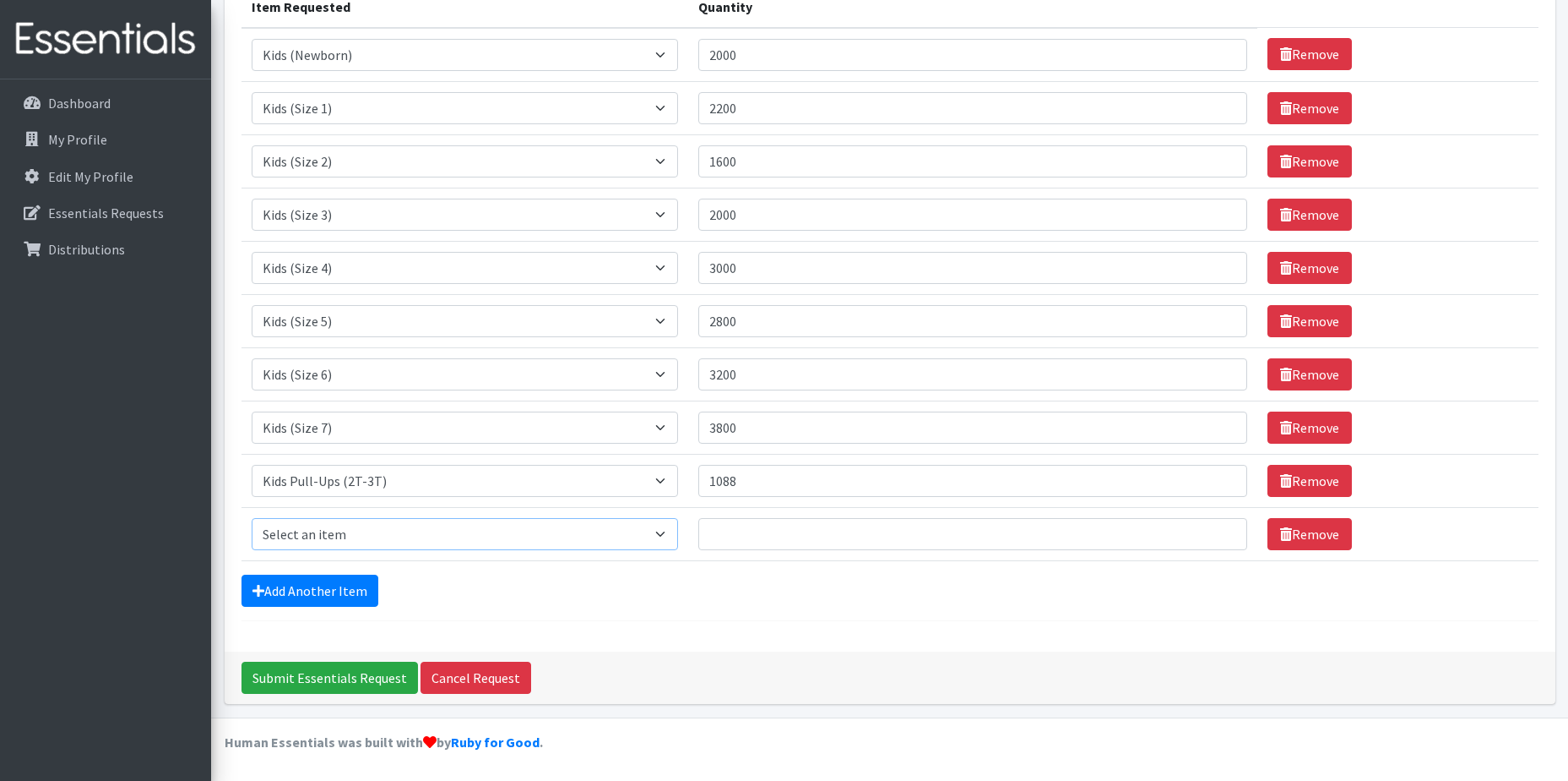
click at [396, 532] on select "Select an item Kids (Newborn) Kids (Size 1) Kids (Size 2) Kids (Size 3) Kids (S…" at bounding box center [465, 534] width 426 height 32
select select "11340"
click at [252, 518] on select "Select an item Kids (Newborn) Kids (Size 1) Kids (Size 2) Kids (Size 3) Kids (S…" at bounding box center [465, 534] width 426 height 32
click at [748, 541] on input "Quantity" at bounding box center [972, 534] width 548 height 32
type input "1440"
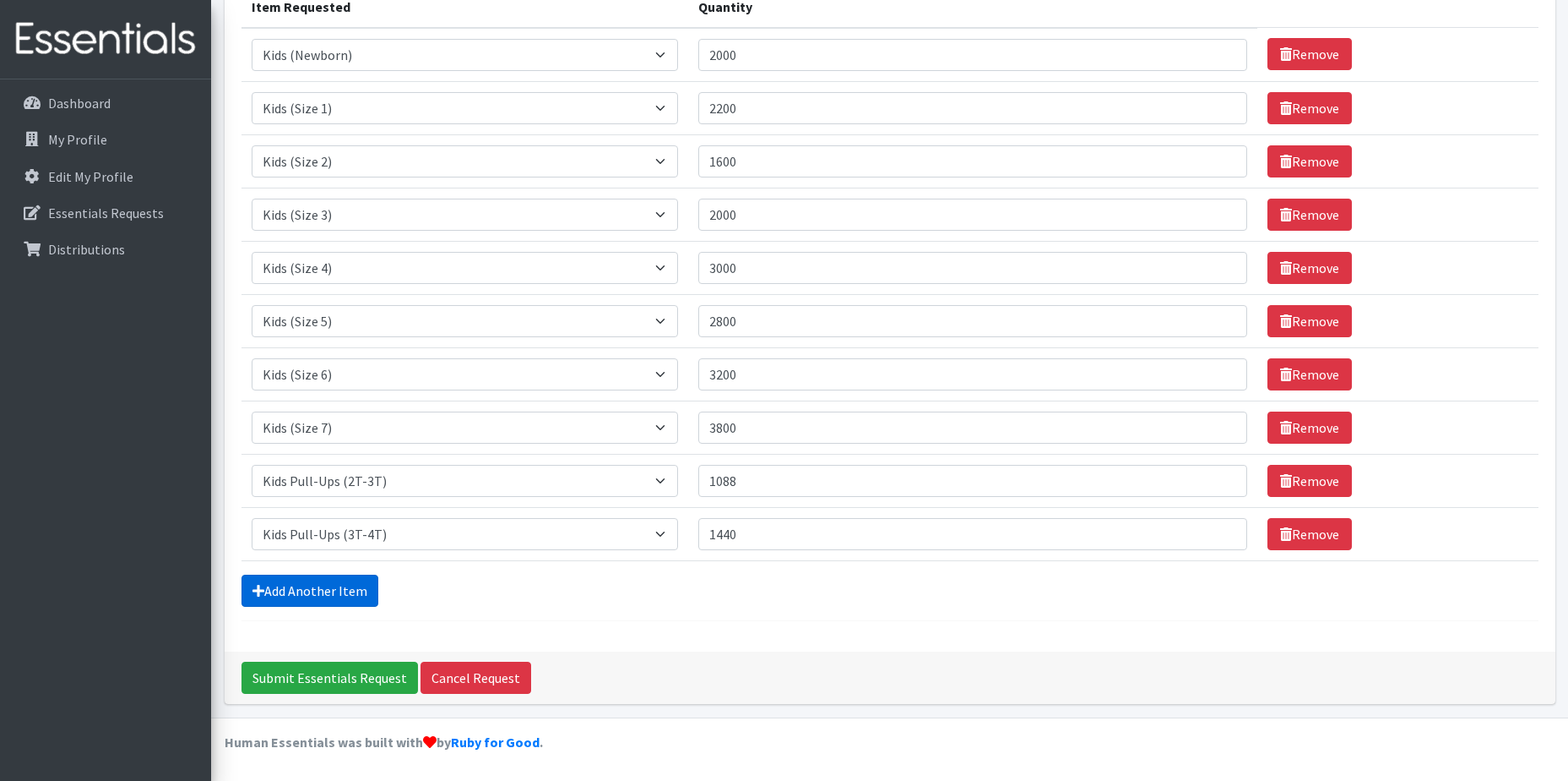
click at [315, 585] on link "Add Another Item" at bounding box center [310, 590] width 137 height 32
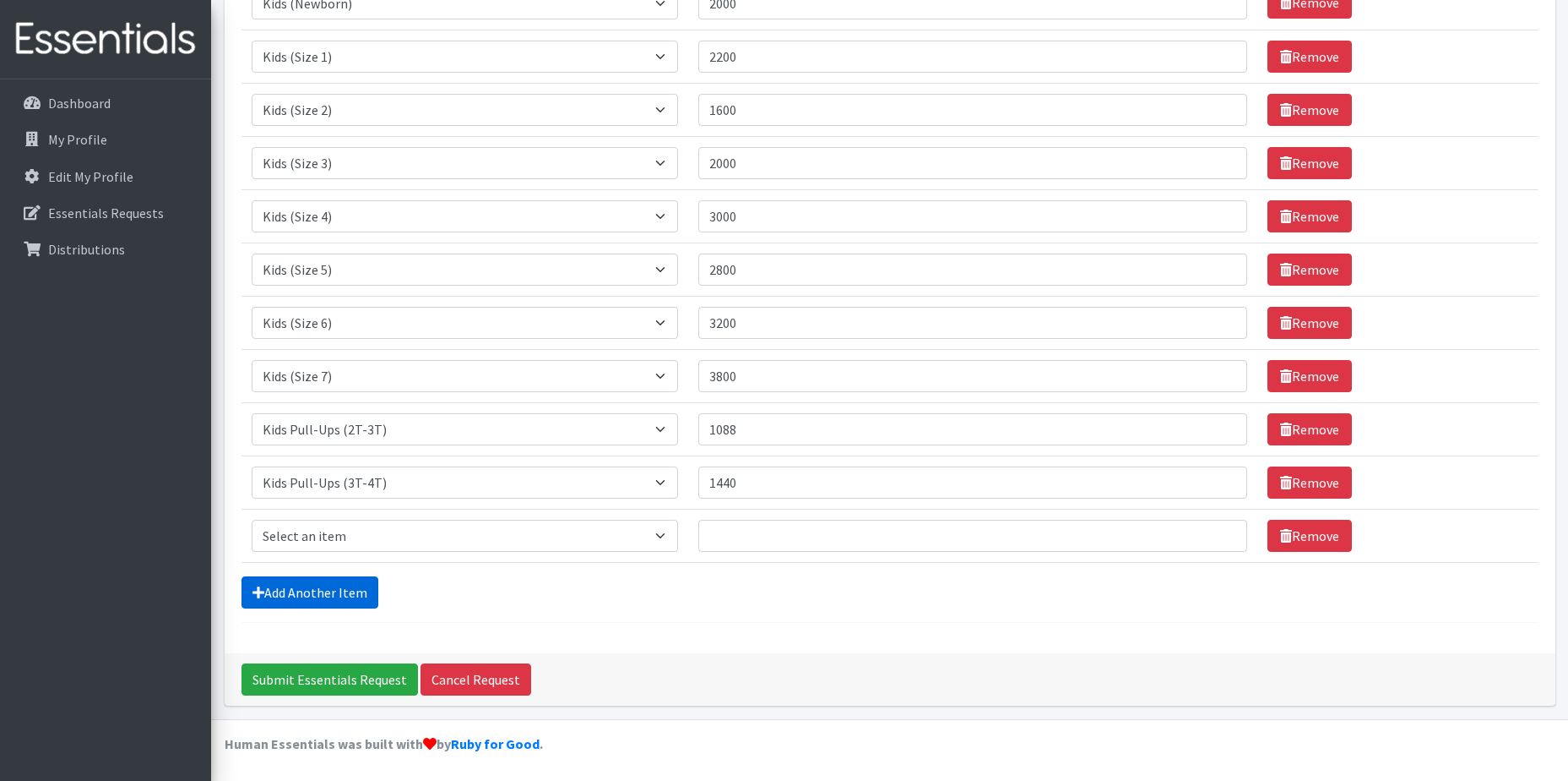
scroll to position [288, 0]
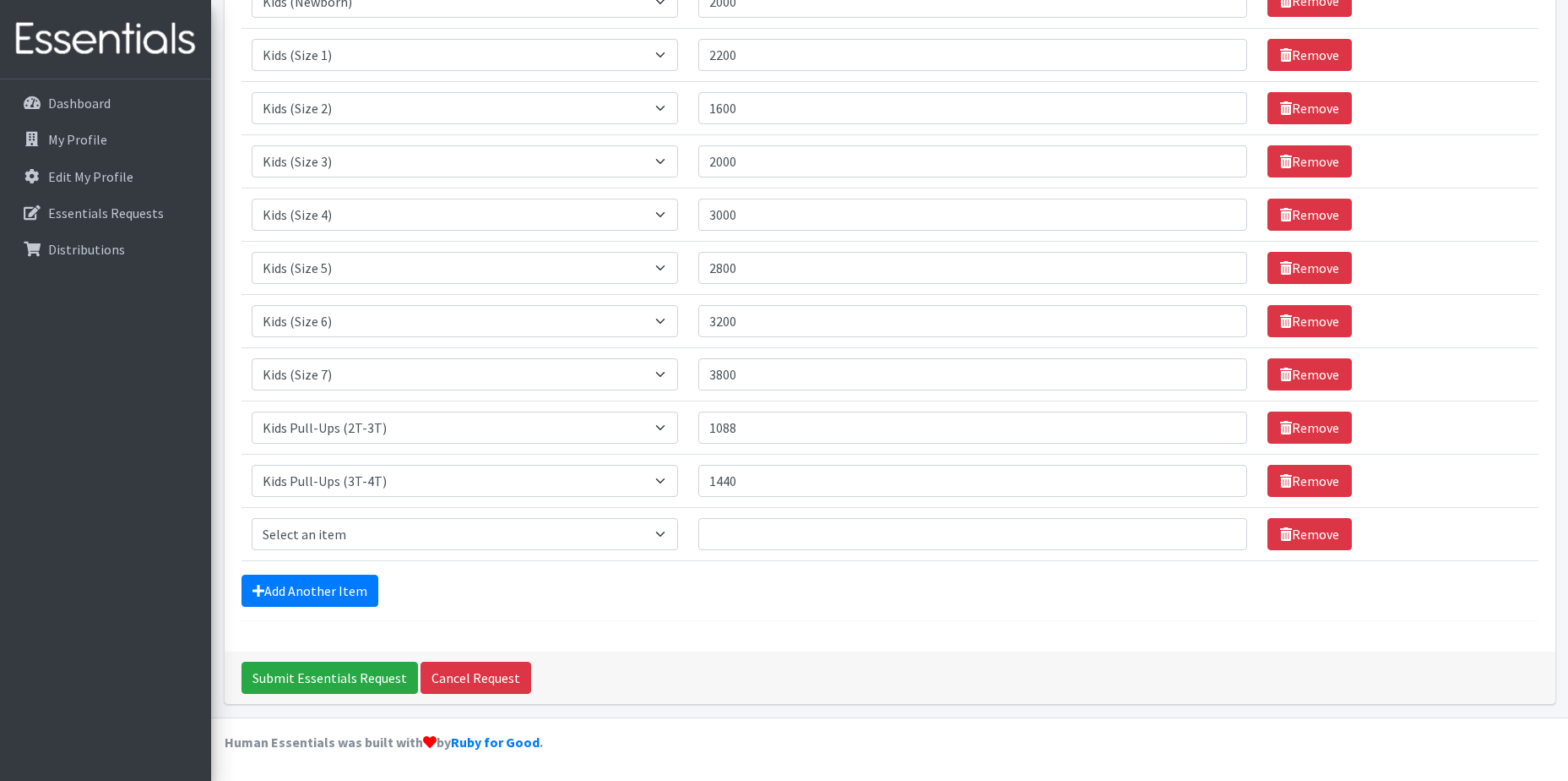
click at [374, 510] on td "Item Requested Select an item Kids (Newborn) Kids (Size 1) Kids (Size 2) Kids (…" at bounding box center [465, 534] width 446 height 54
click at [377, 528] on select "Select an item Kids (Newborn) Kids (Size 1) Kids (Size 2) Kids (Size 3) Kids (S…" at bounding box center [465, 534] width 426 height 32
select select "11347"
click at [252, 518] on select "Select an item Kids (Newborn) Kids (Size 1) Kids (Size 2) Kids (Size 3) Kids (S…" at bounding box center [465, 534] width 426 height 32
click at [783, 544] on input "Quantity" at bounding box center [972, 534] width 548 height 32
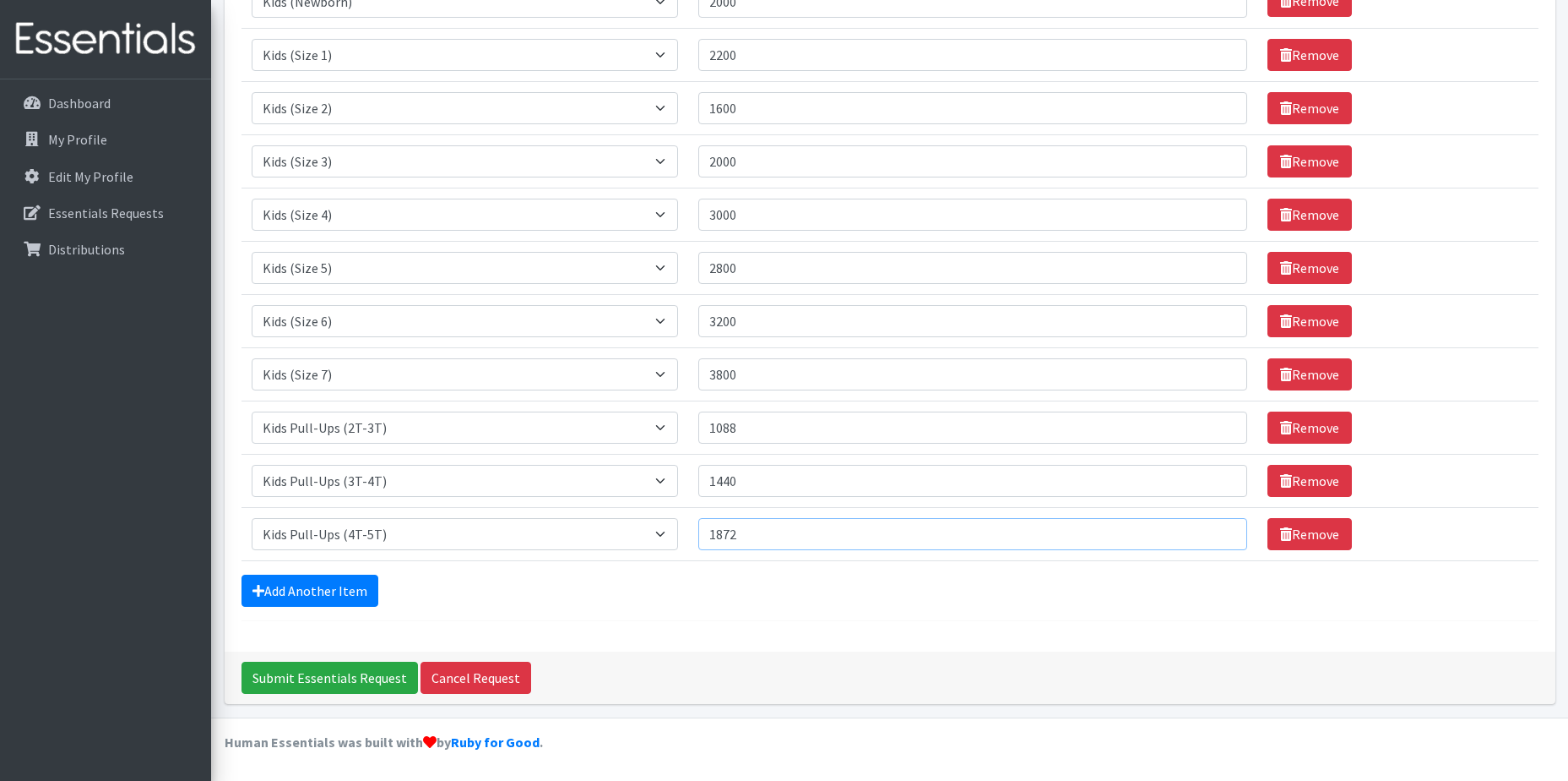
type input "1872"
click at [571, 621] on div "Comments: Item Requested Quantity Item Requested Select an item Kids (Newborn) …" at bounding box center [890, 236] width 1331 height 829
click at [289, 586] on link "Add Another Item" at bounding box center [310, 590] width 137 height 32
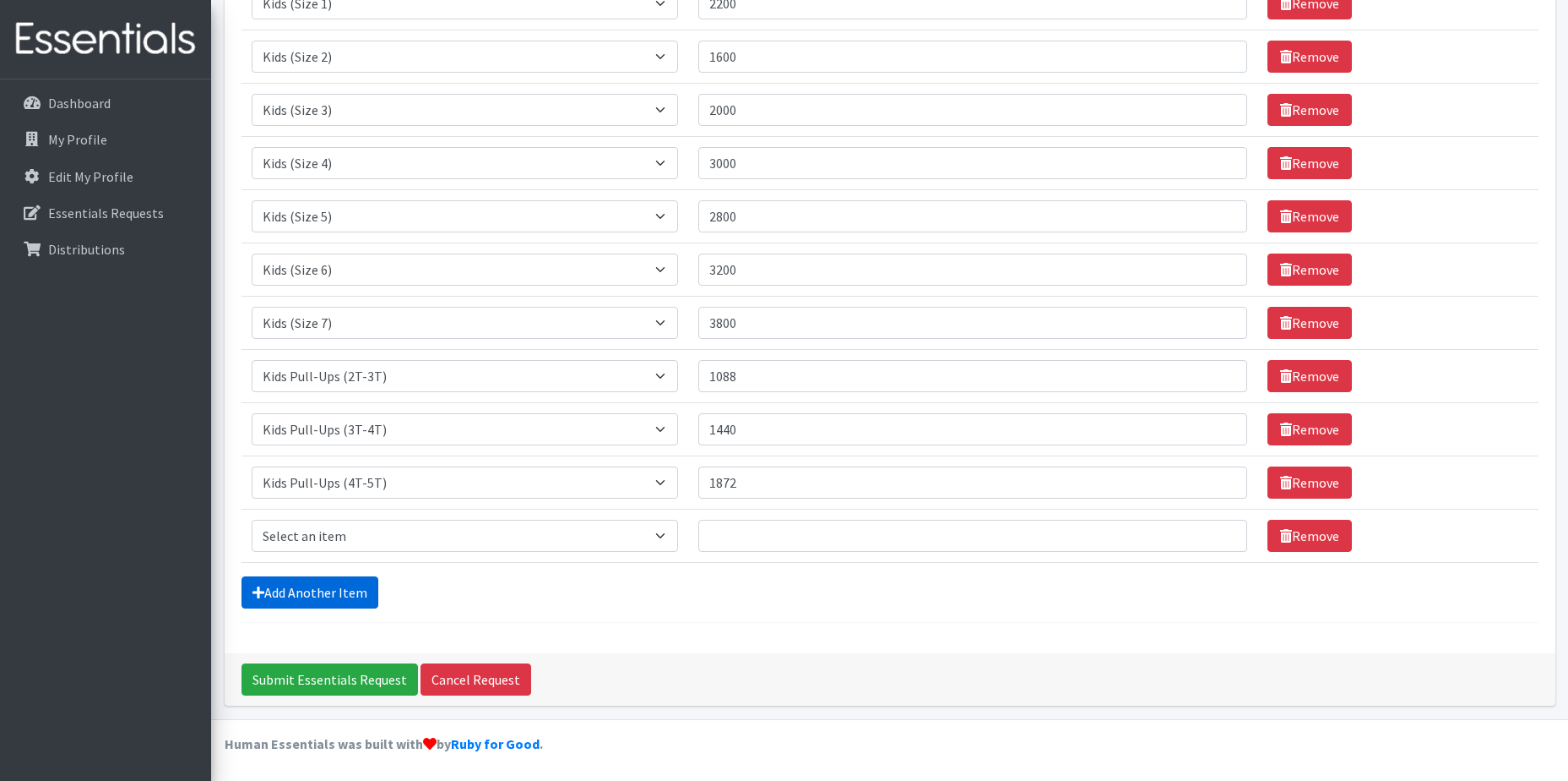
scroll to position [340, 0]
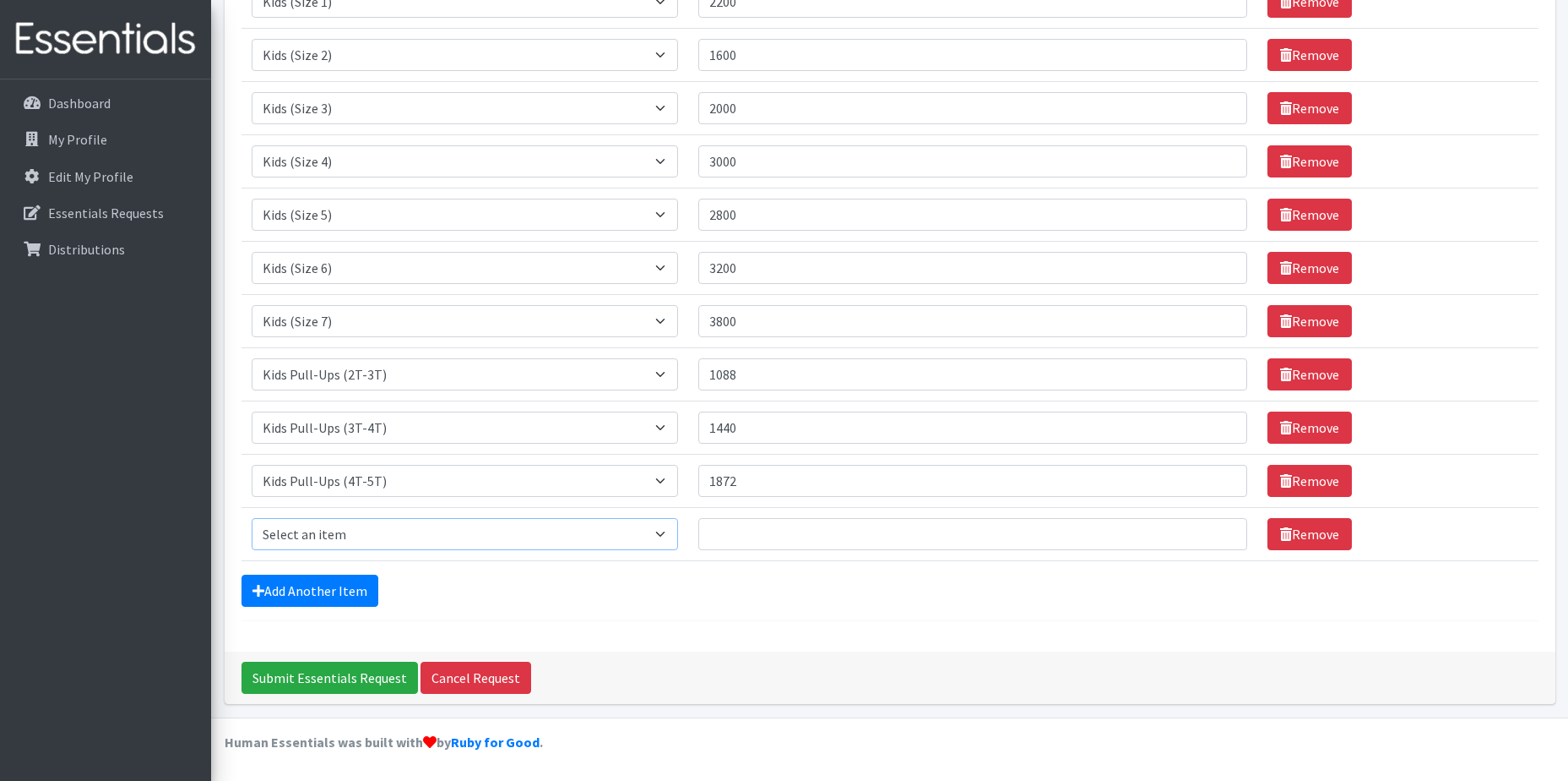
click at [322, 535] on select "Select an item Kids (Newborn) Kids (Size 1) Kids (Size 2) Kids (Size 3) Kids (S…" at bounding box center [465, 534] width 426 height 32
select select "11343"
click at [252, 518] on select "Select an item Kids (Newborn) Kids (Size 1) Kids (Size 2) Kids (Size 3) Kids (S…" at bounding box center [465, 534] width 426 height 32
click at [742, 536] on input "Quantity" at bounding box center [972, 534] width 548 height 32
type input "19200"
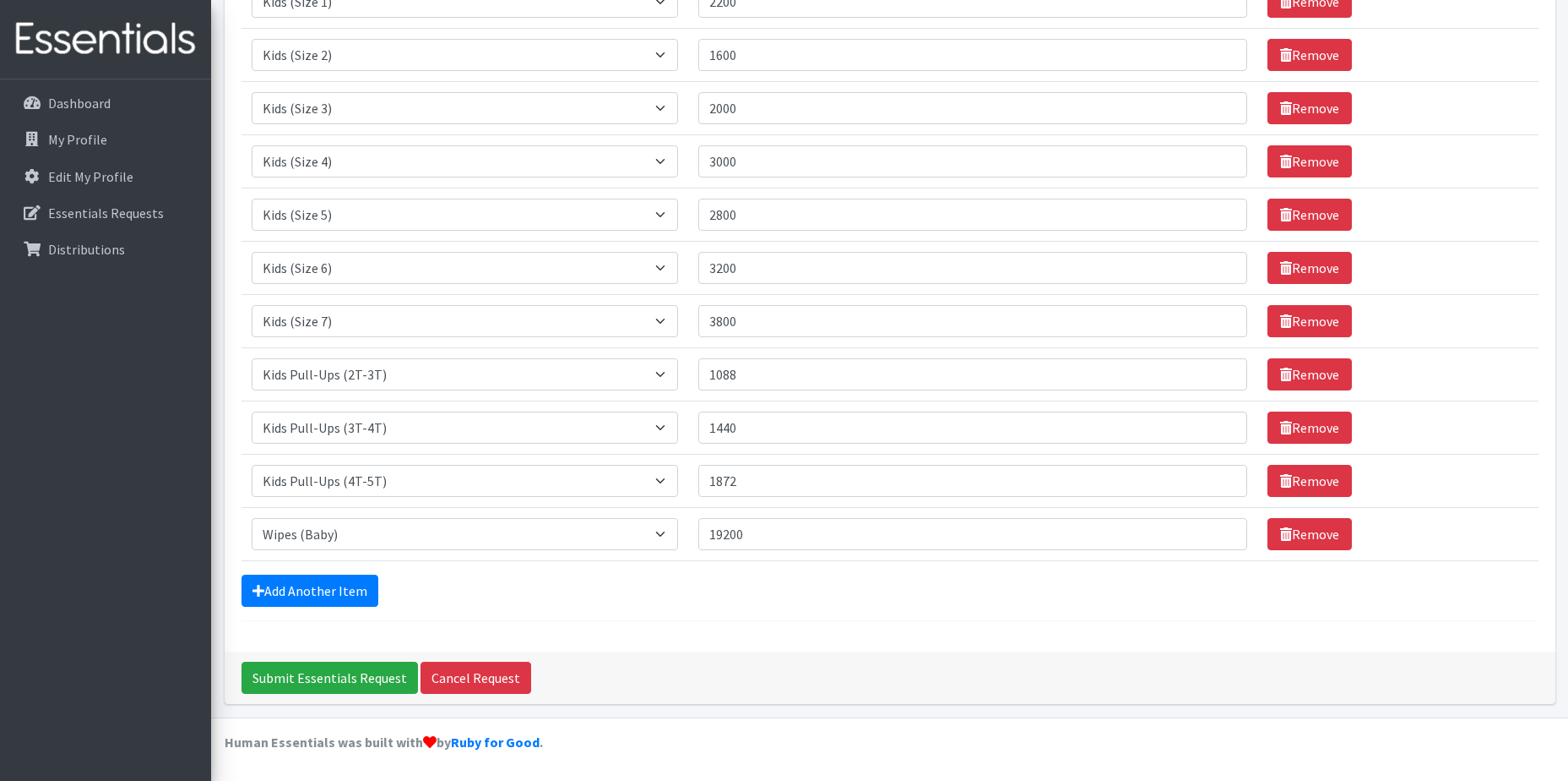
click at [900, 612] on form "Comments: Item Requested Quantity Item Requested Select an item Kids (Newborn) …" at bounding box center [891, 203] width 1297 height 835
click at [346, 677] on input "Submit Essentials Request" at bounding box center [330, 678] width 177 height 32
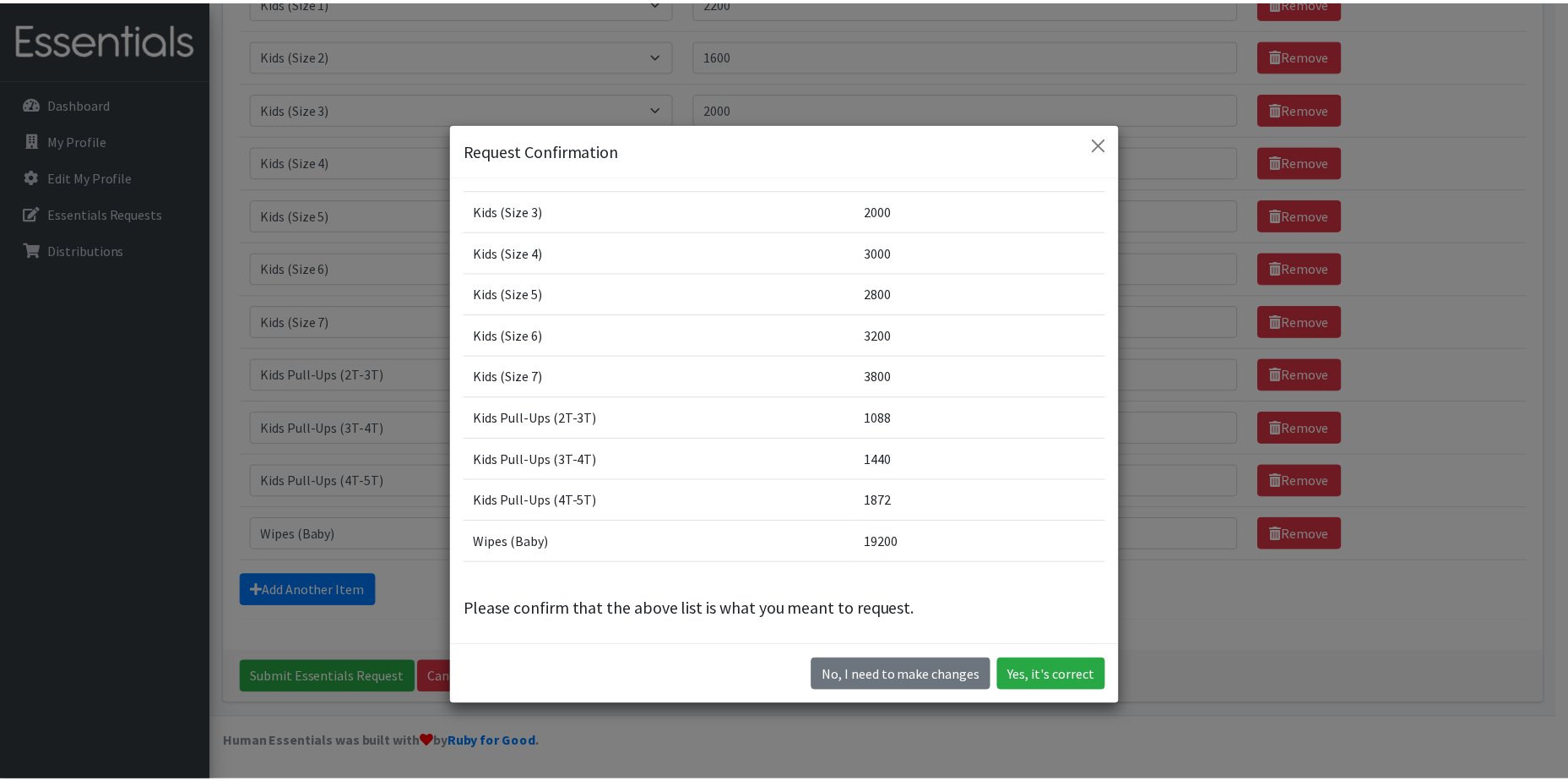
scroll to position [172, 0]
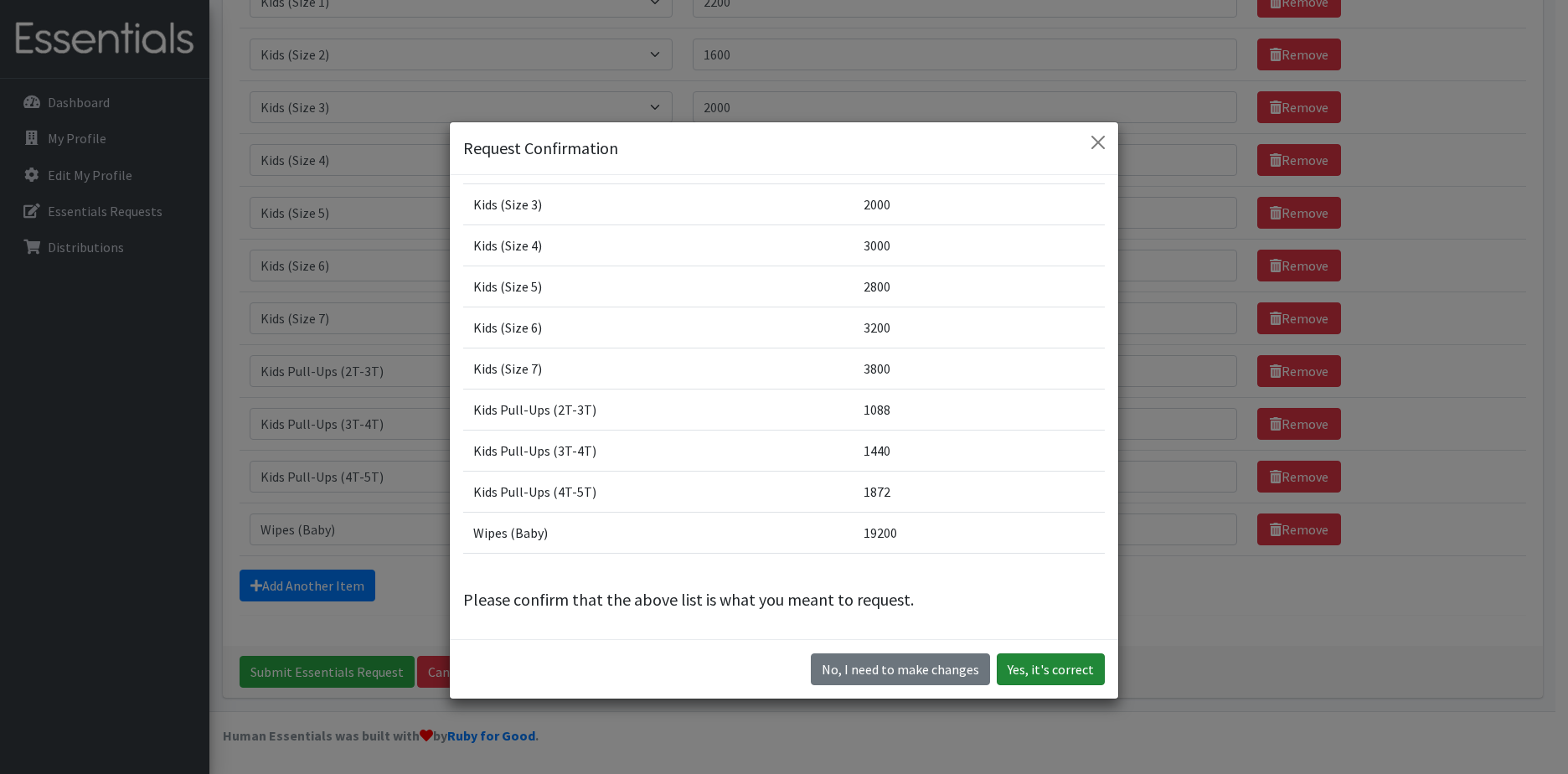
click at [1047, 673] on button "Yes, it's correct" at bounding box center [1051, 669] width 108 height 31
